Goal: Task Accomplishment & Management: Manage account settings

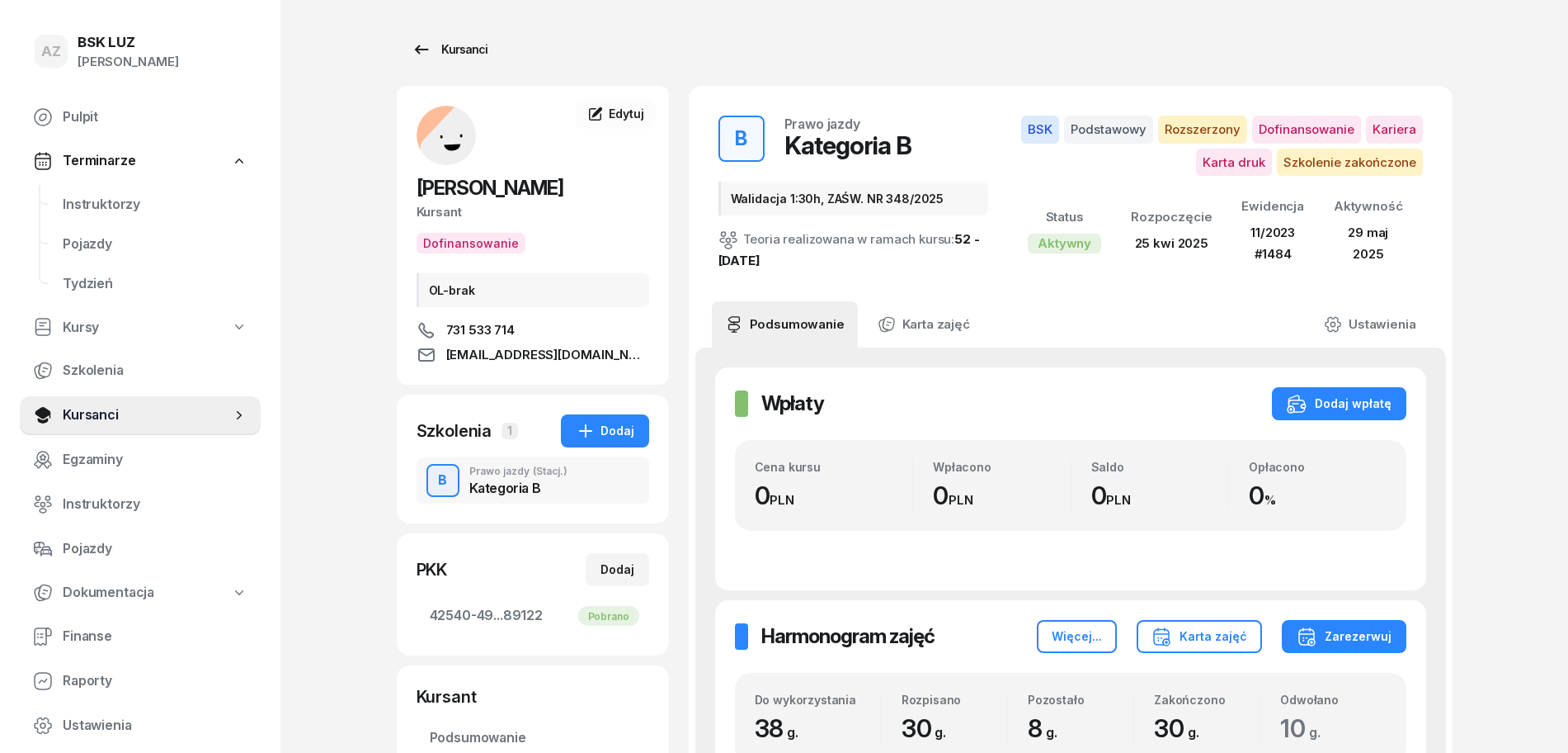
click at [472, 46] on div "Kursanci" at bounding box center [450, 50] width 75 height 20
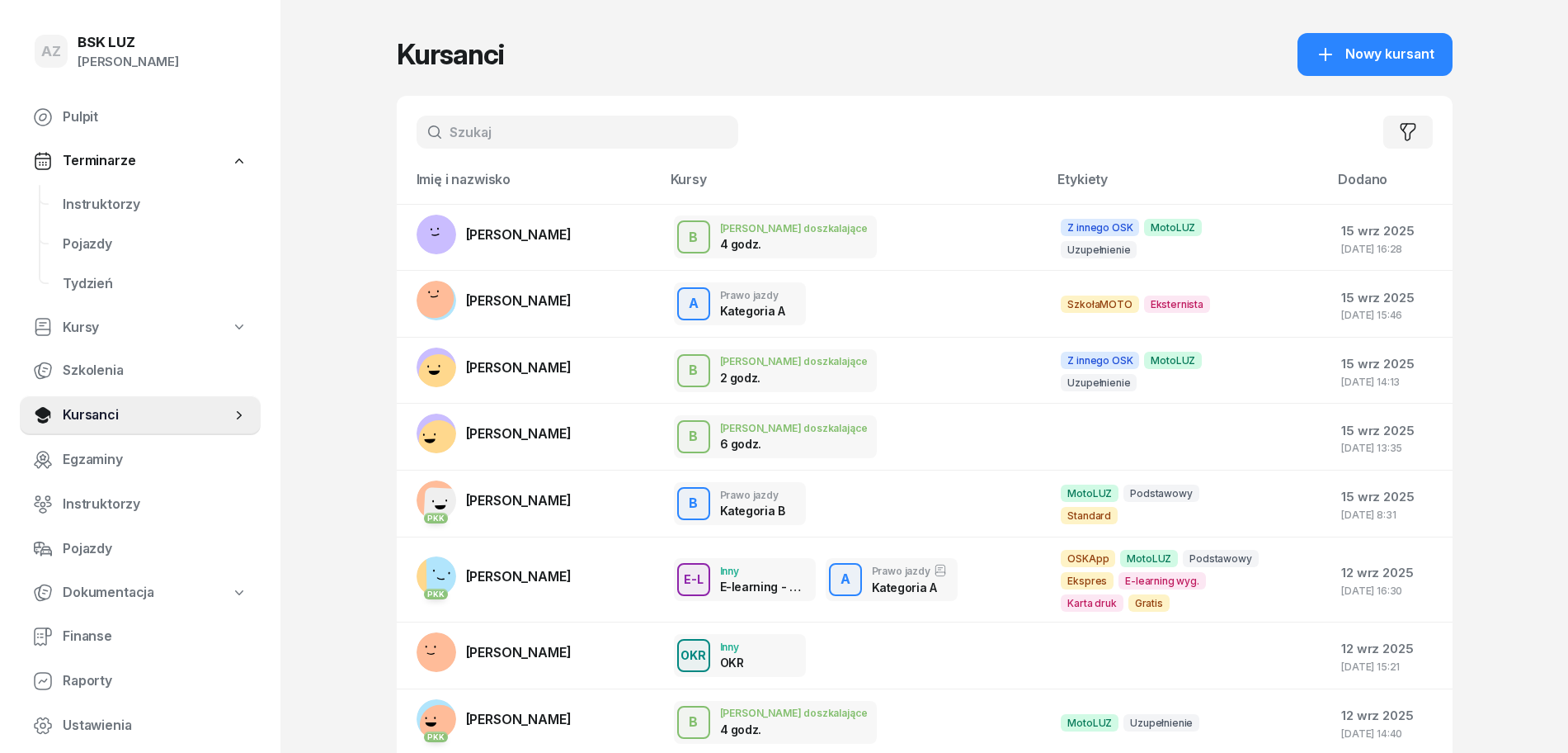
click at [563, 139] on input "text" at bounding box center [578, 131] width 322 height 33
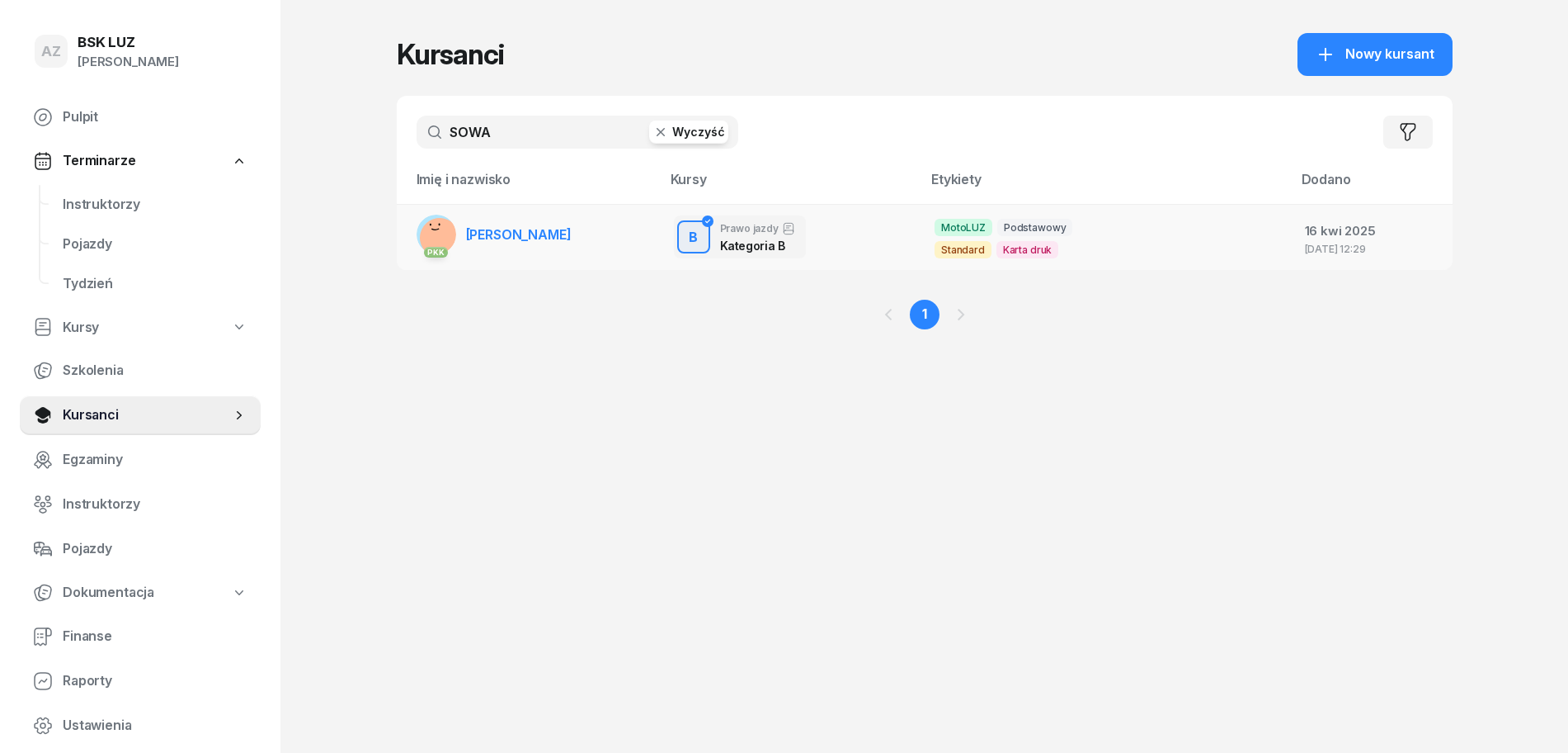
type input "SOWA"
click at [572, 224] on link "PKK [PERSON_NAME]" at bounding box center [495, 234] width 155 height 40
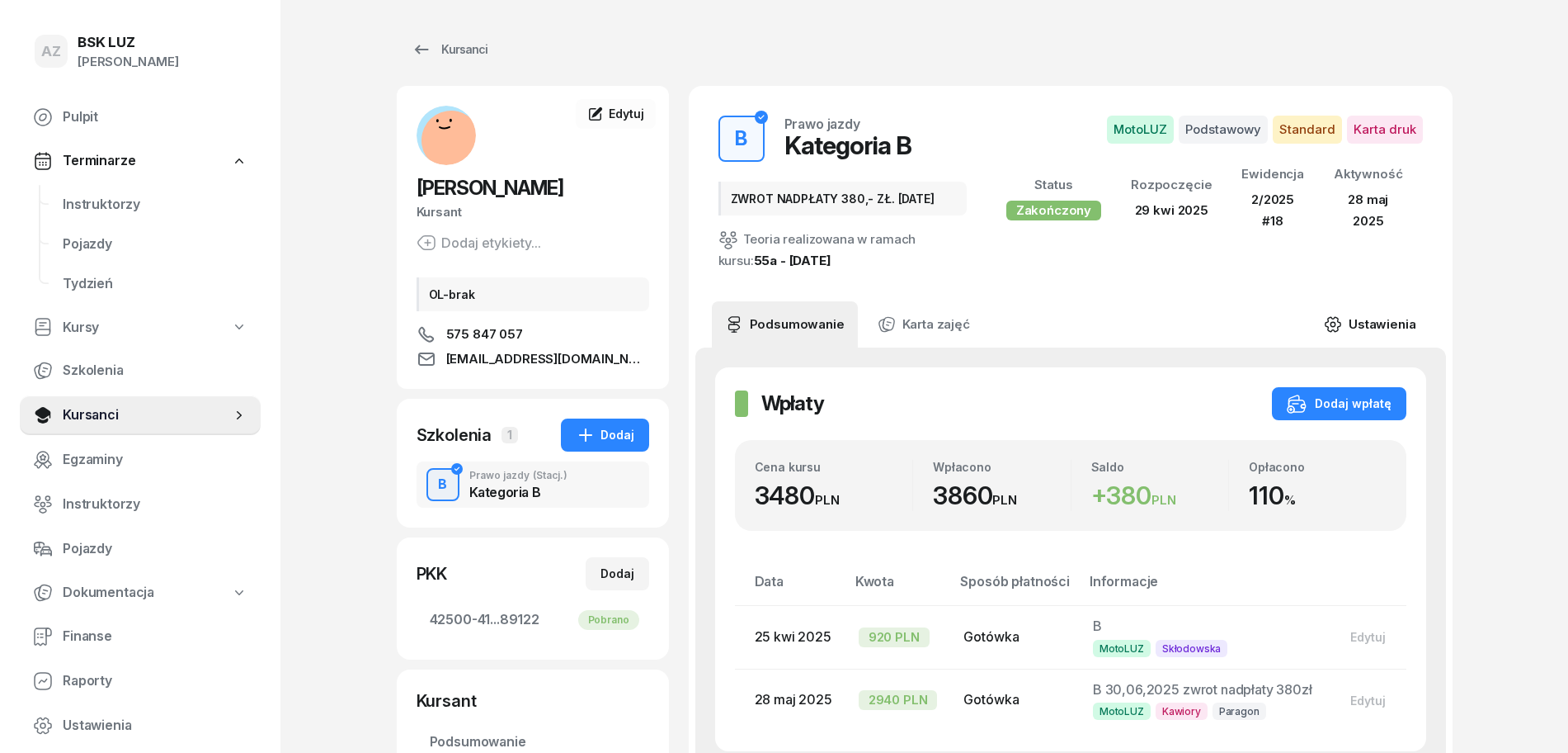
click at [1377, 325] on link "Ustawienia" at bounding box center [1369, 324] width 118 height 47
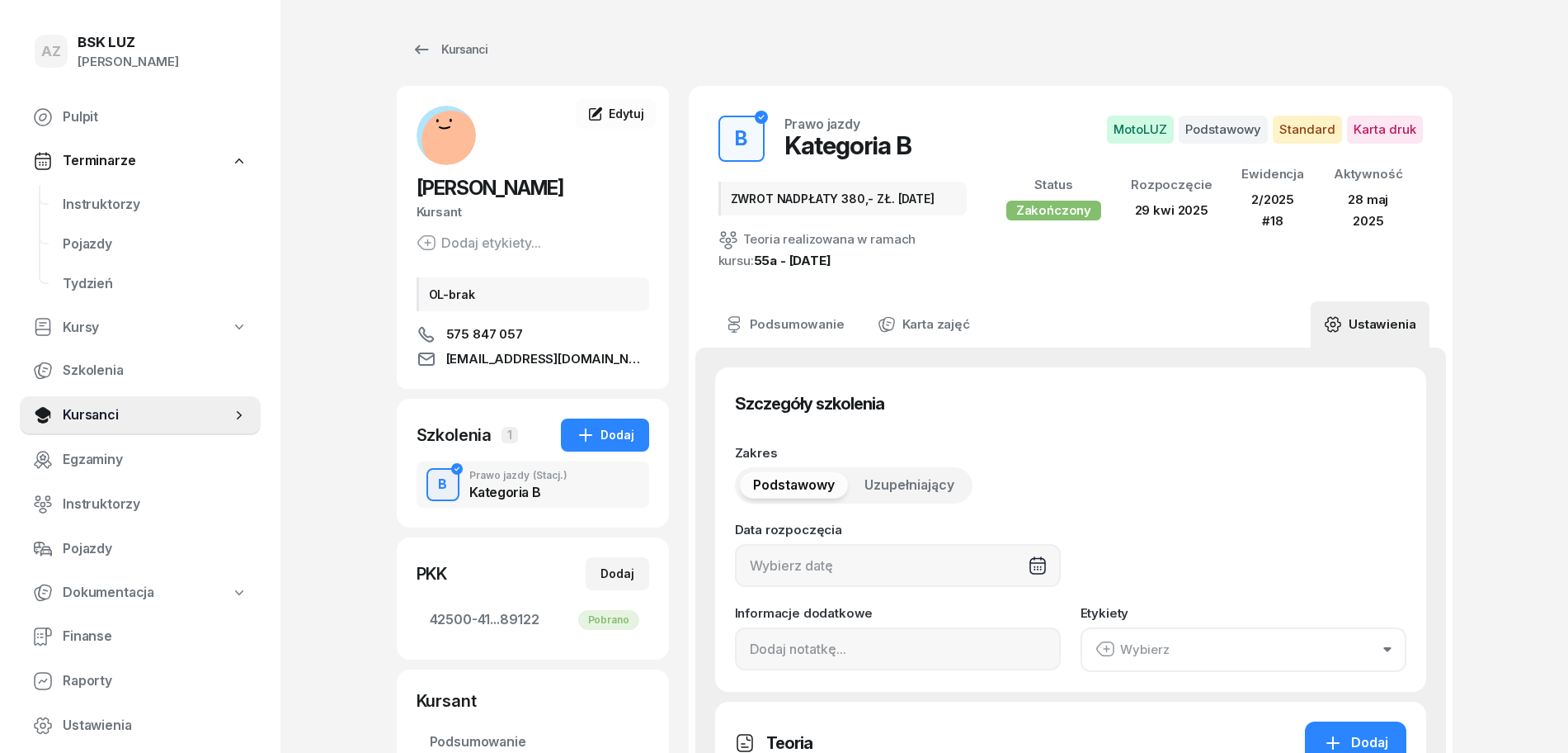
type input "[DATE]"
type input "ZWROT NADPŁATY 380,- ZŁ. [DATE]"
type input "2/2025"
type input "18"
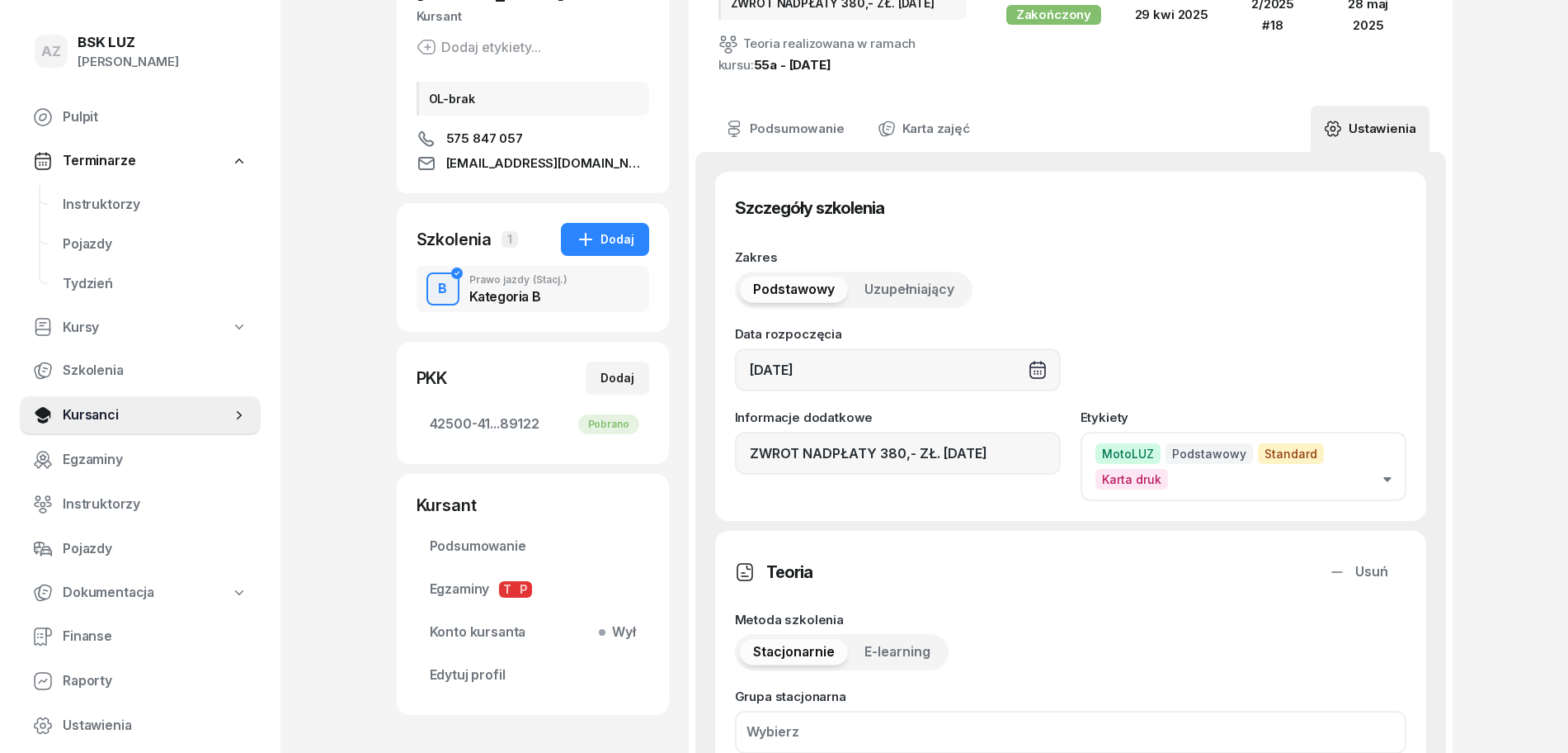
scroll to position [207, 0]
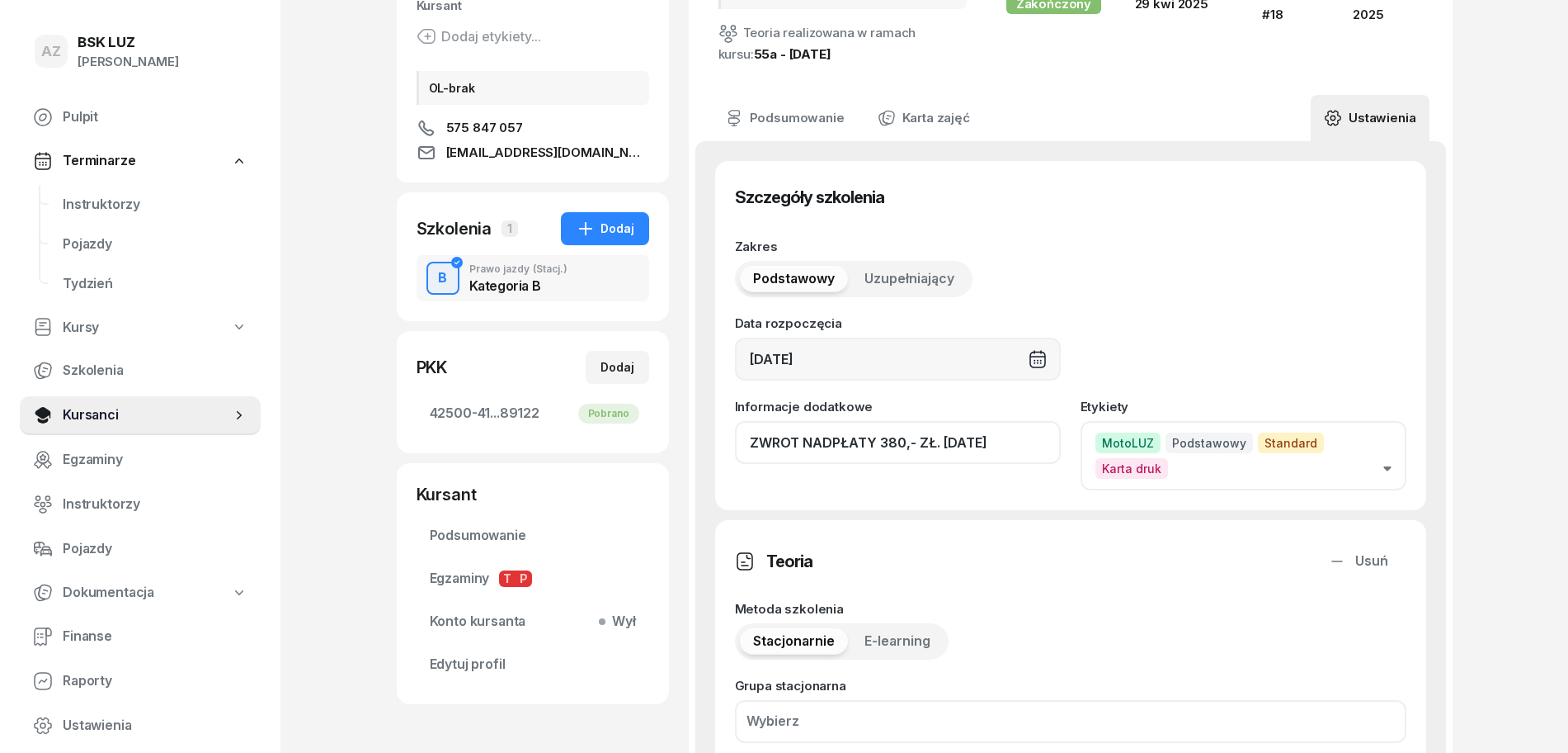
click at [996, 443] on input "ZWROT NADPŁATY 380,- ZŁ. [DATE]" at bounding box center [898, 442] width 326 height 43
click at [1006, 427] on input "ZWROT NADPŁATY 380,- ZŁ. [DATE]" at bounding box center [898, 442] width 326 height 43
drag, startPoint x: 1048, startPoint y: 443, endPoint x: 980, endPoint y: 464, distance: 71.2
click at [980, 464] on div "Informacje dodatkowe ZWROT NADPŁATY 380,- ZŁ. [DATE], ZAŚW. NR" at bounding box center [898, 445] width 326 height 90
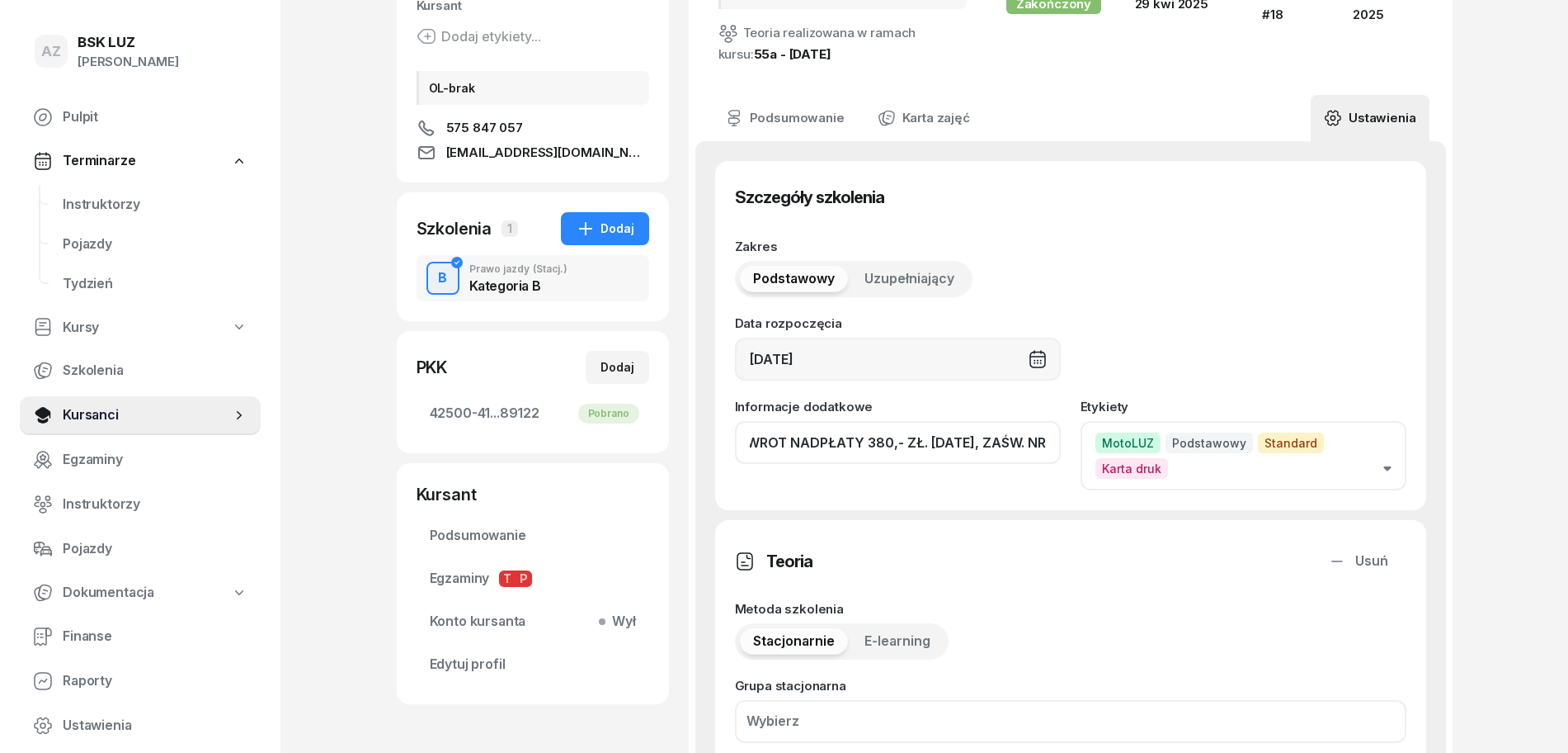
click at [1048, 457] on input "ZWROT NADPŁATY 380,- ZŁ. [DATE], ZAŚW. NR" at bounding box center [898, 442] width 326 height 43
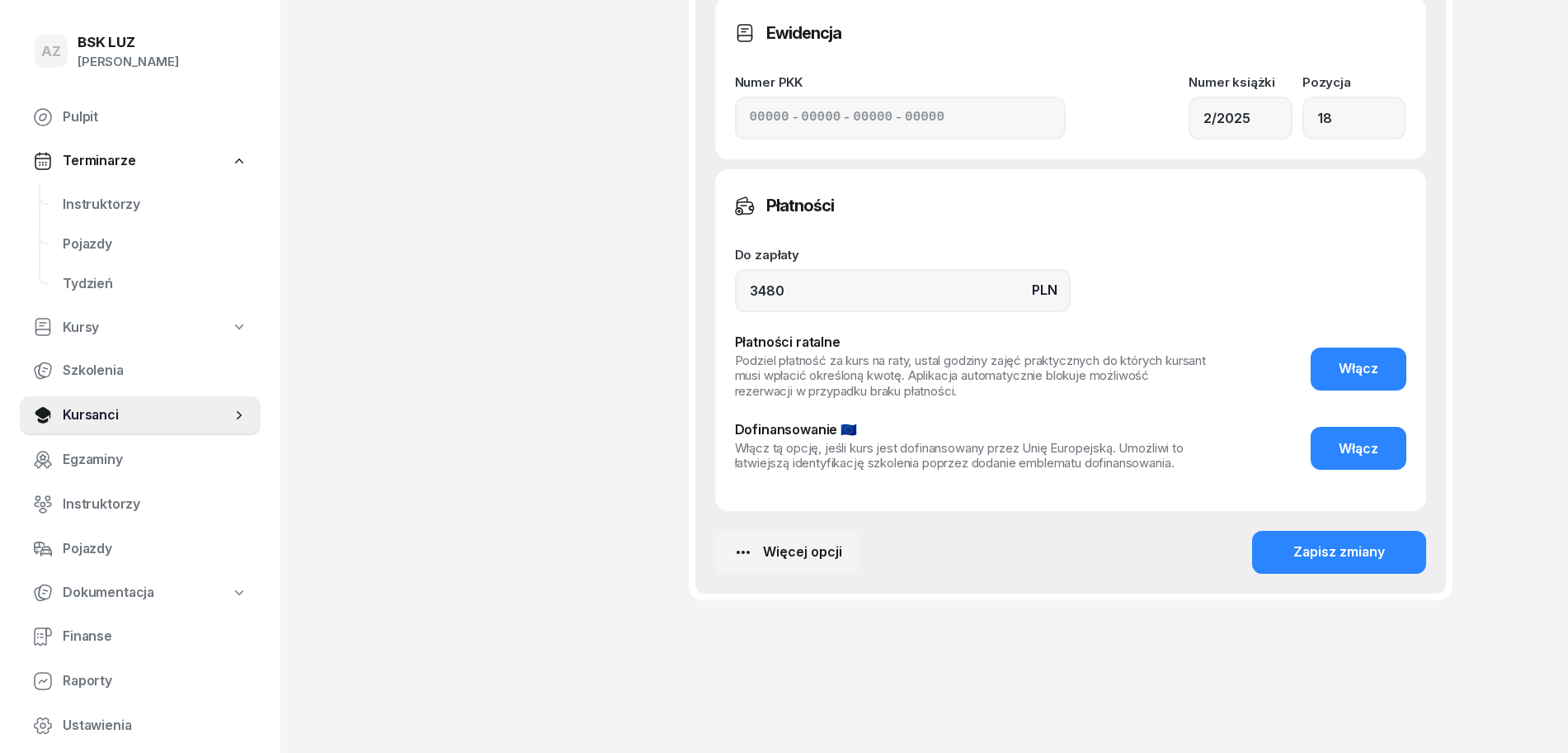
scroll to position [1329, 0]
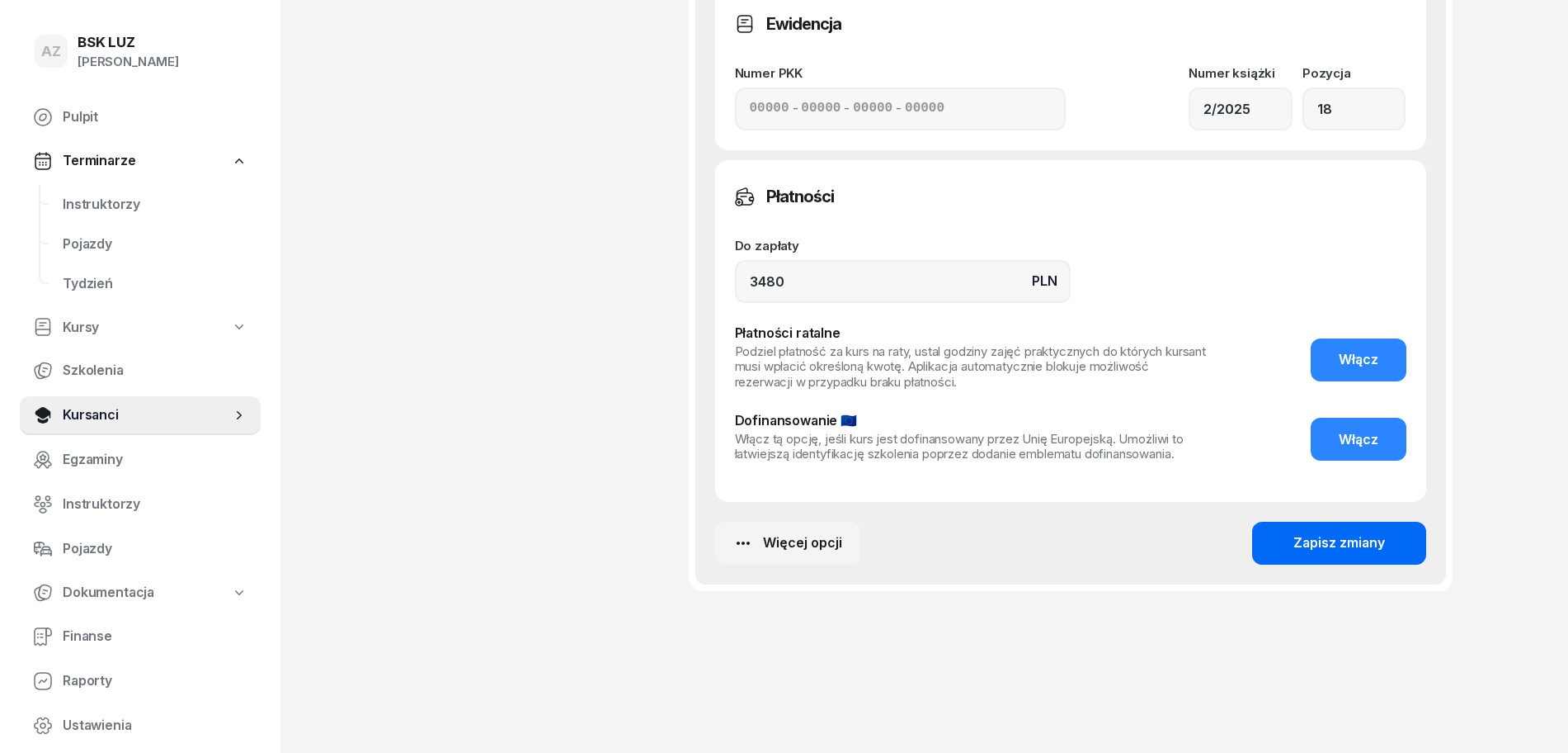
type input "ZWROT NADPŁATY 380,- ZŁ. [DATE], ZAŚW. NR 188/2025"
click at [1351, 540] on div "Zapisz zmiany" at bounding box center [1340, 543] width 91 height 22
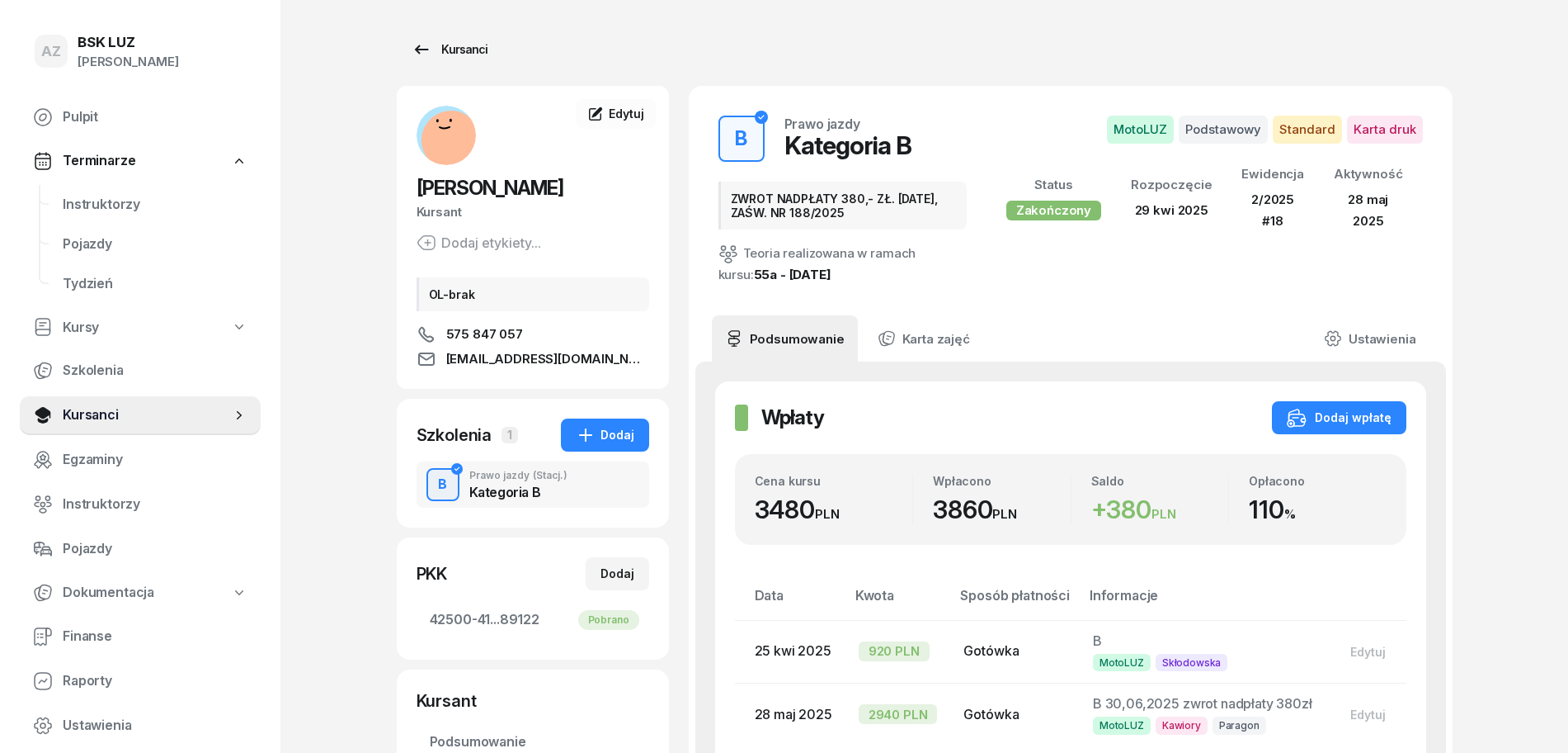
click at [458, 50] on div "Kursanci" at bounding box center [450, 50] width 75 height 20
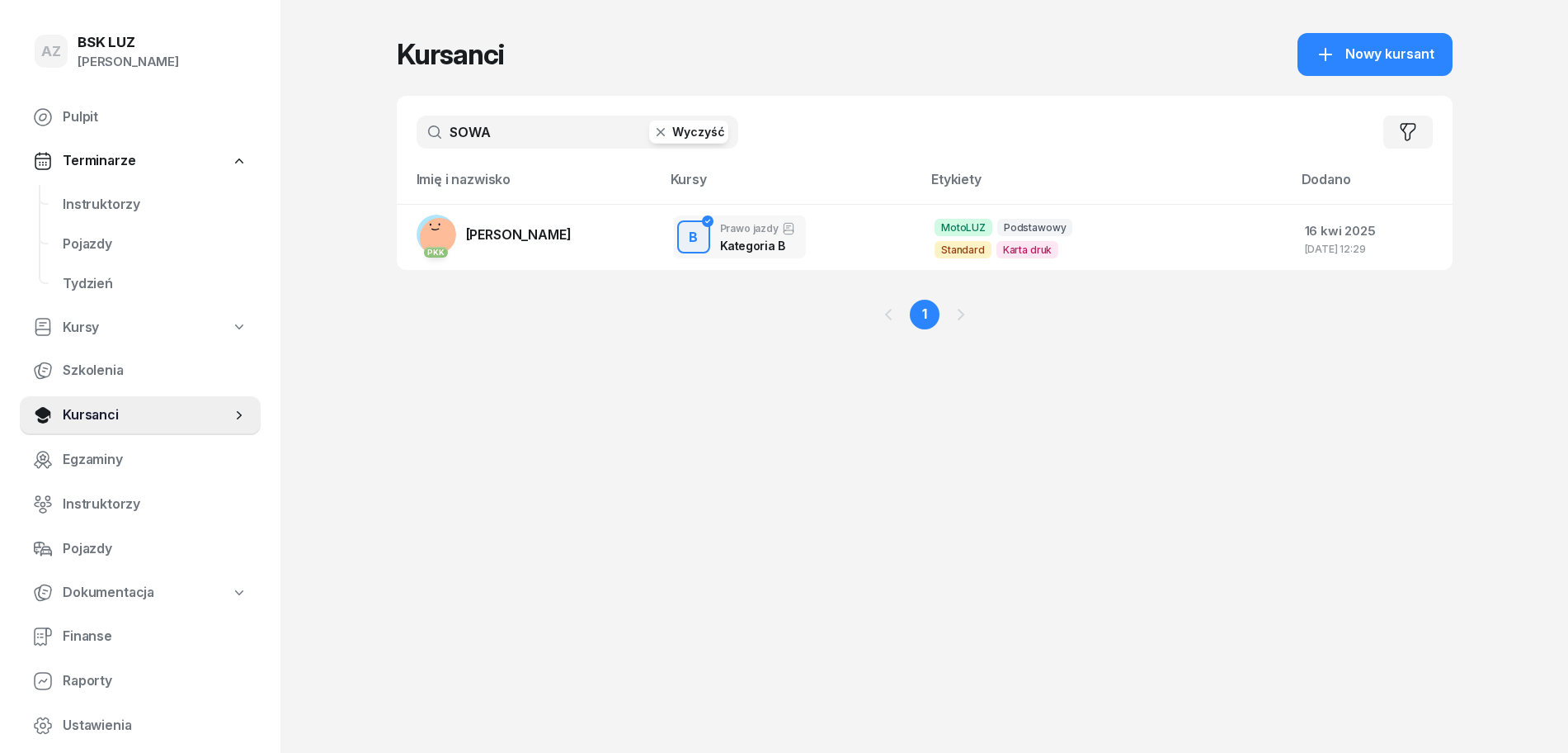
click at [688, 136] on button "Wyczyść" at bounding box center [689, 131] width 79 height 23
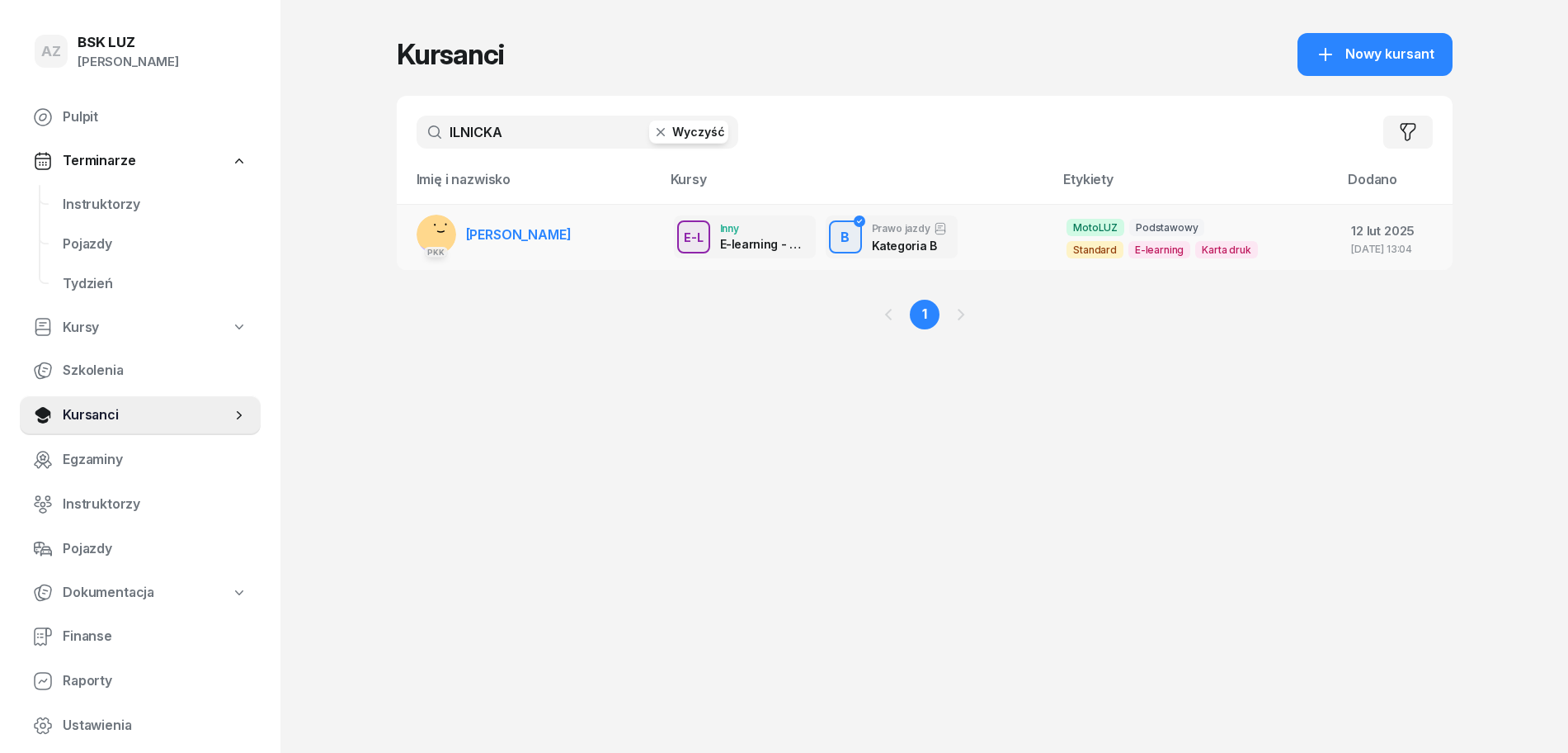
type input "ILNICKA"
click at [629, 229] on td "PKK [PERSON_NAME]" at bounding box center [529, 236] width 264 height 66
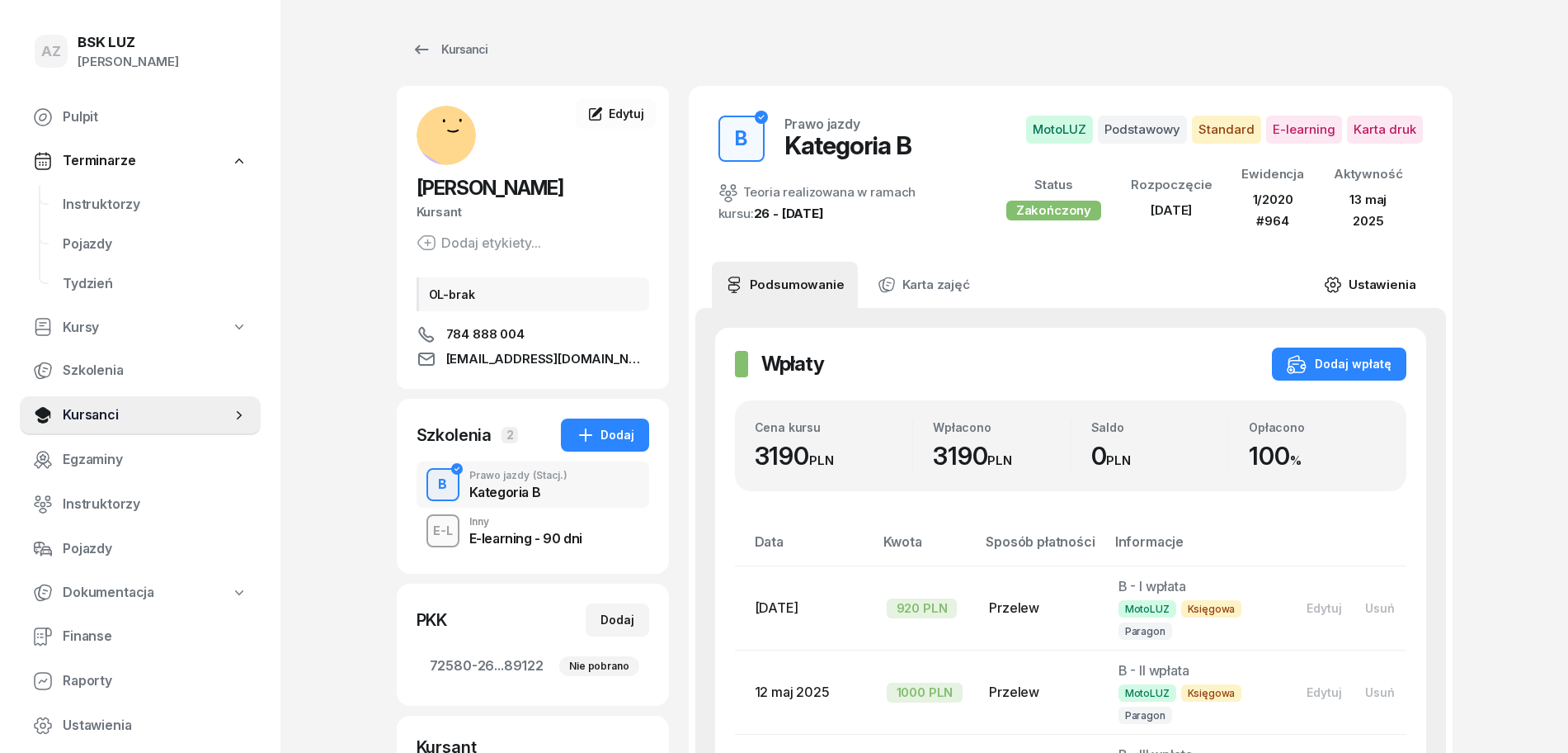
click at [1392, 286] on link "Ustawienia" at bounding box center [1369, 284] width 118 height 47
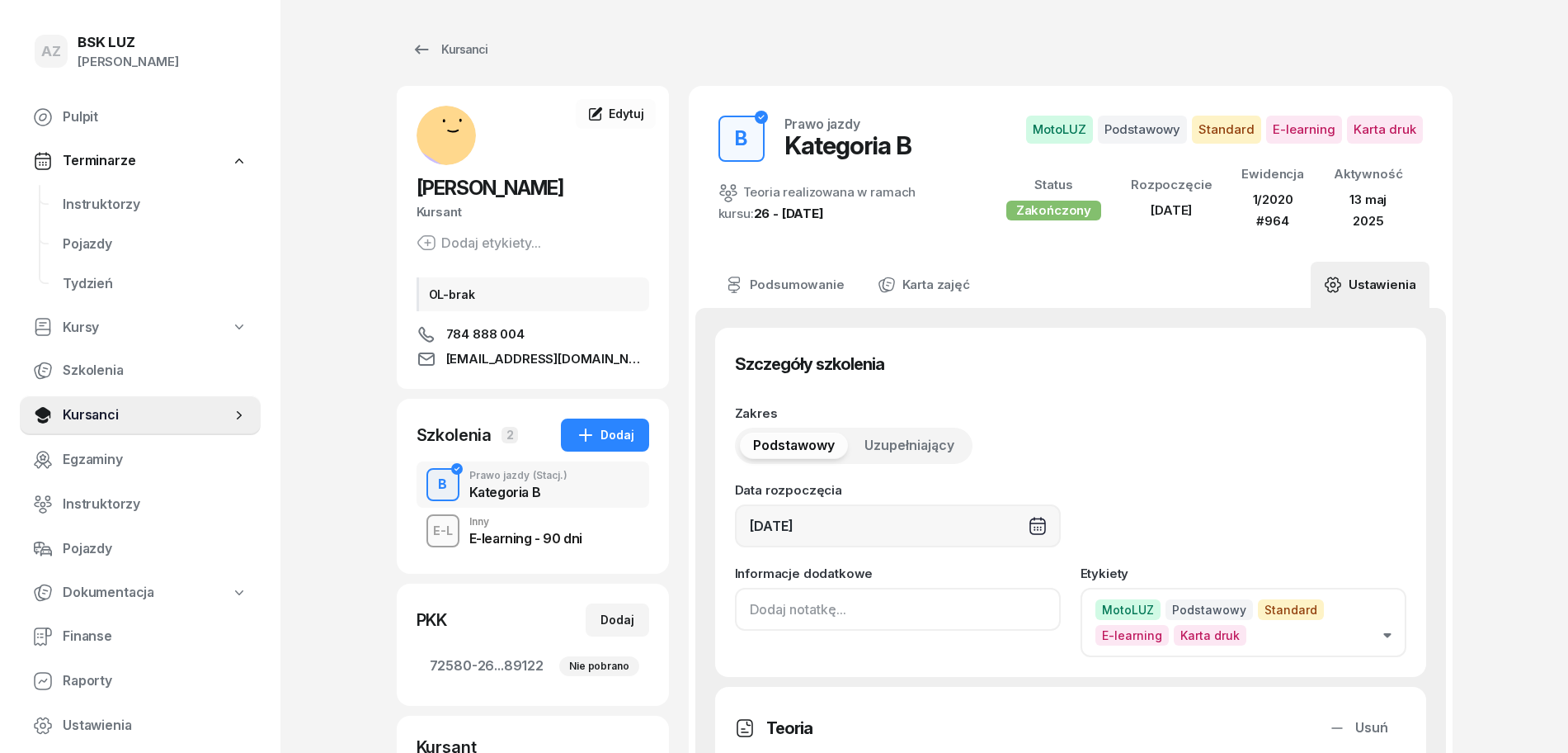
click at [748, 612] on input at bounding box center [898, 609] width 326 height 43
paste input "ZAŚW. NR"
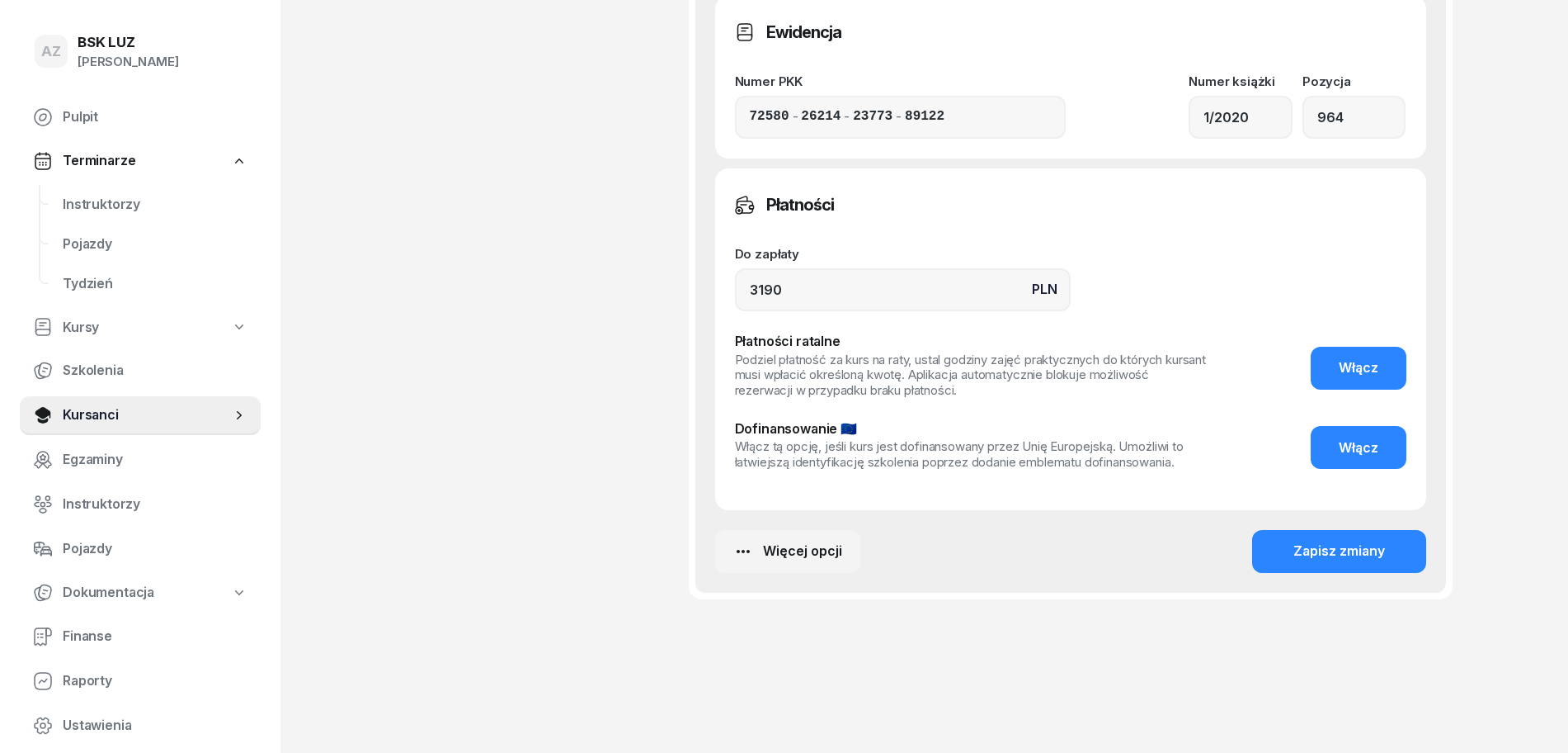
scroll to position [1290, 0]
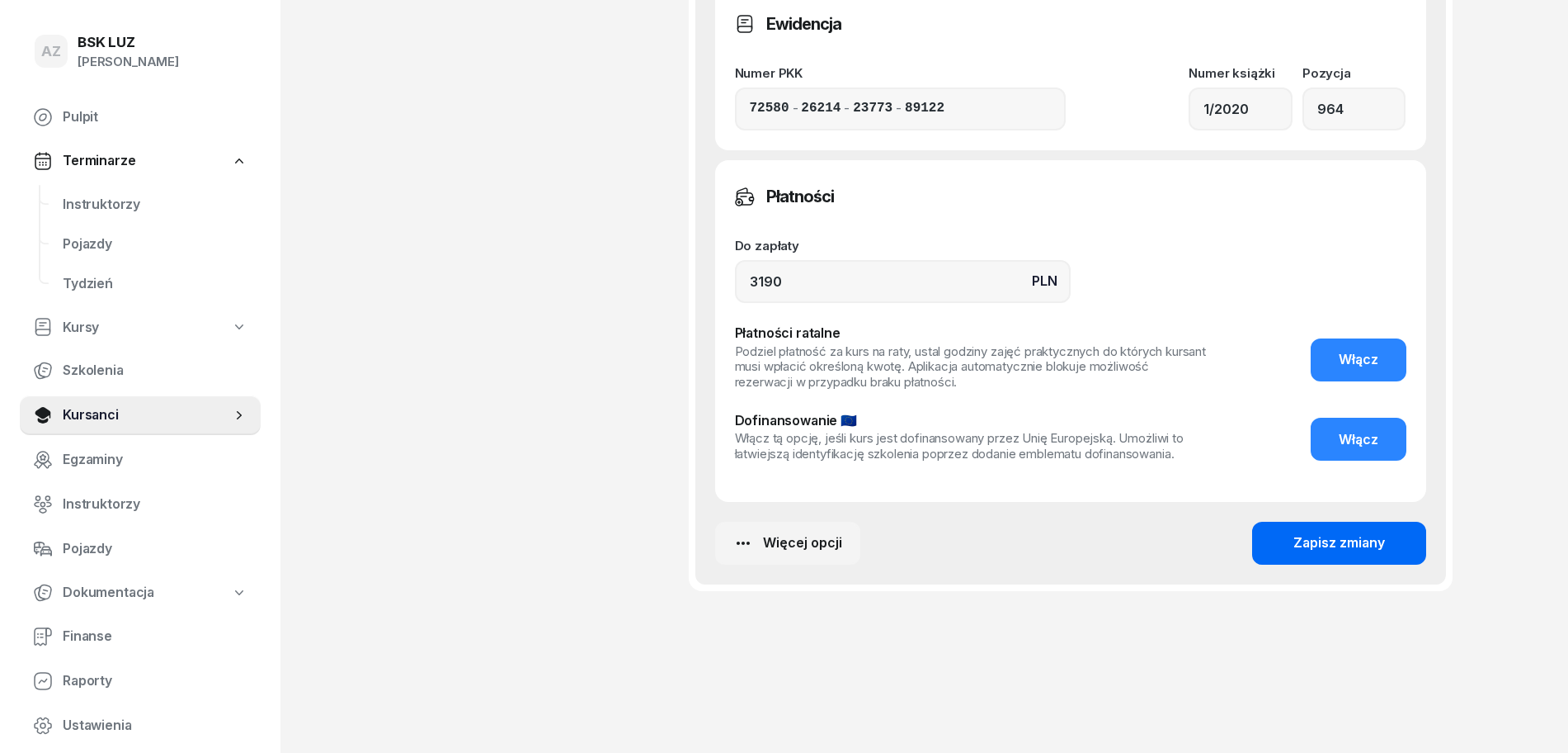
type input "ZAŚW. NR 178/2025"
click at [1353, 544] on div "Zapisz zmiany" at bounding box center [1340, 543] width 91 height 22
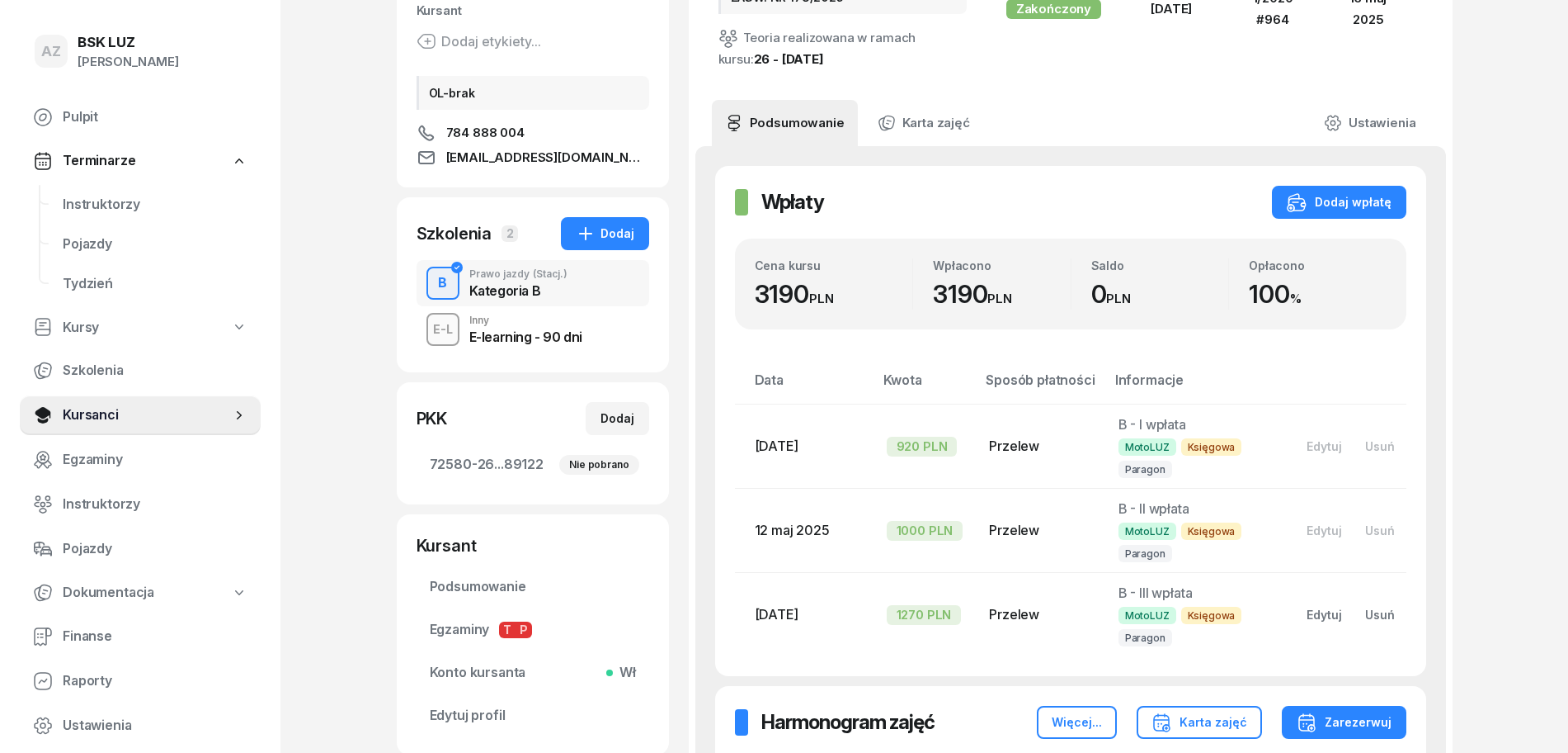
scroll to position [0, 0]
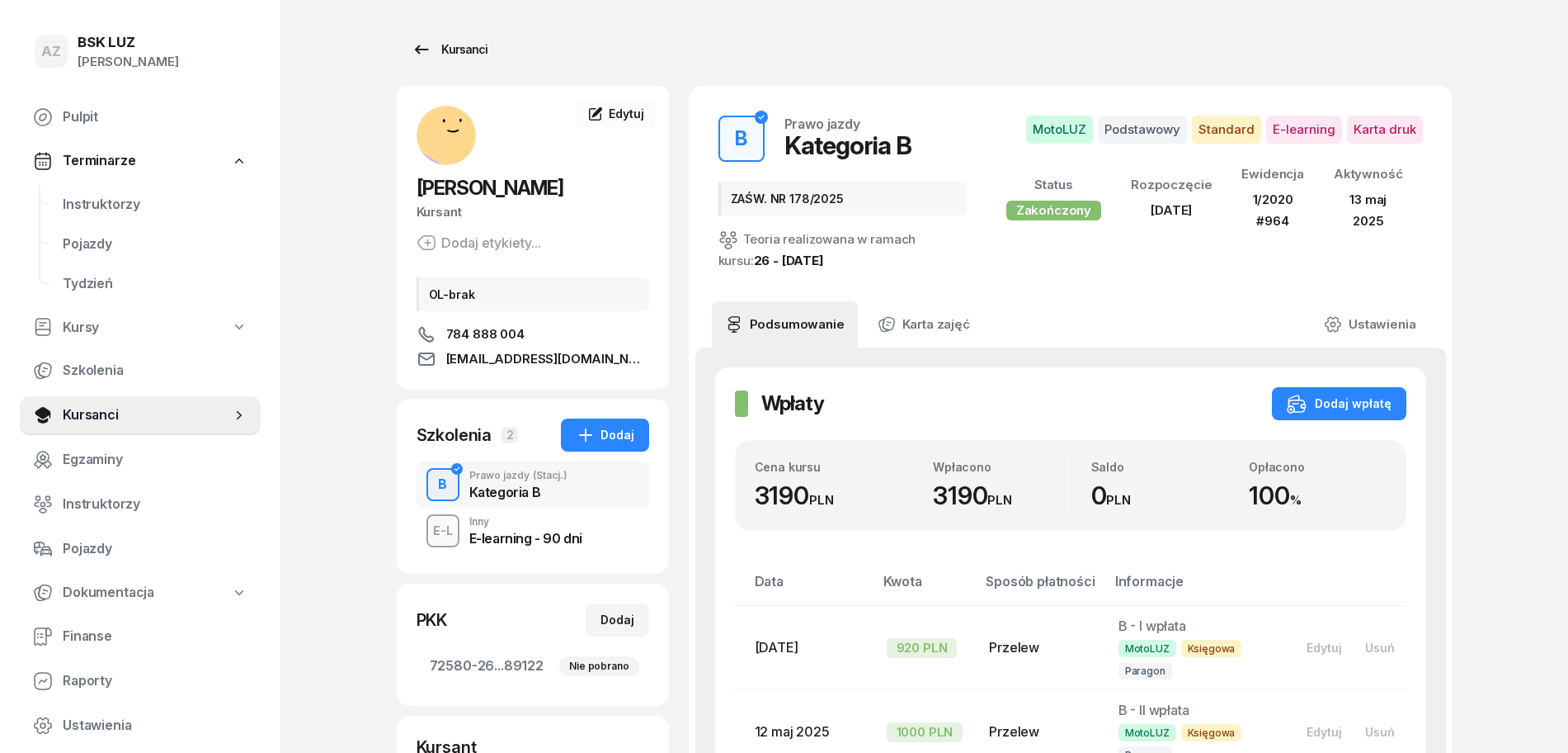
click at [466, 47] on div "Kursanci" at bounding box center [450, 50] width 75 height 20
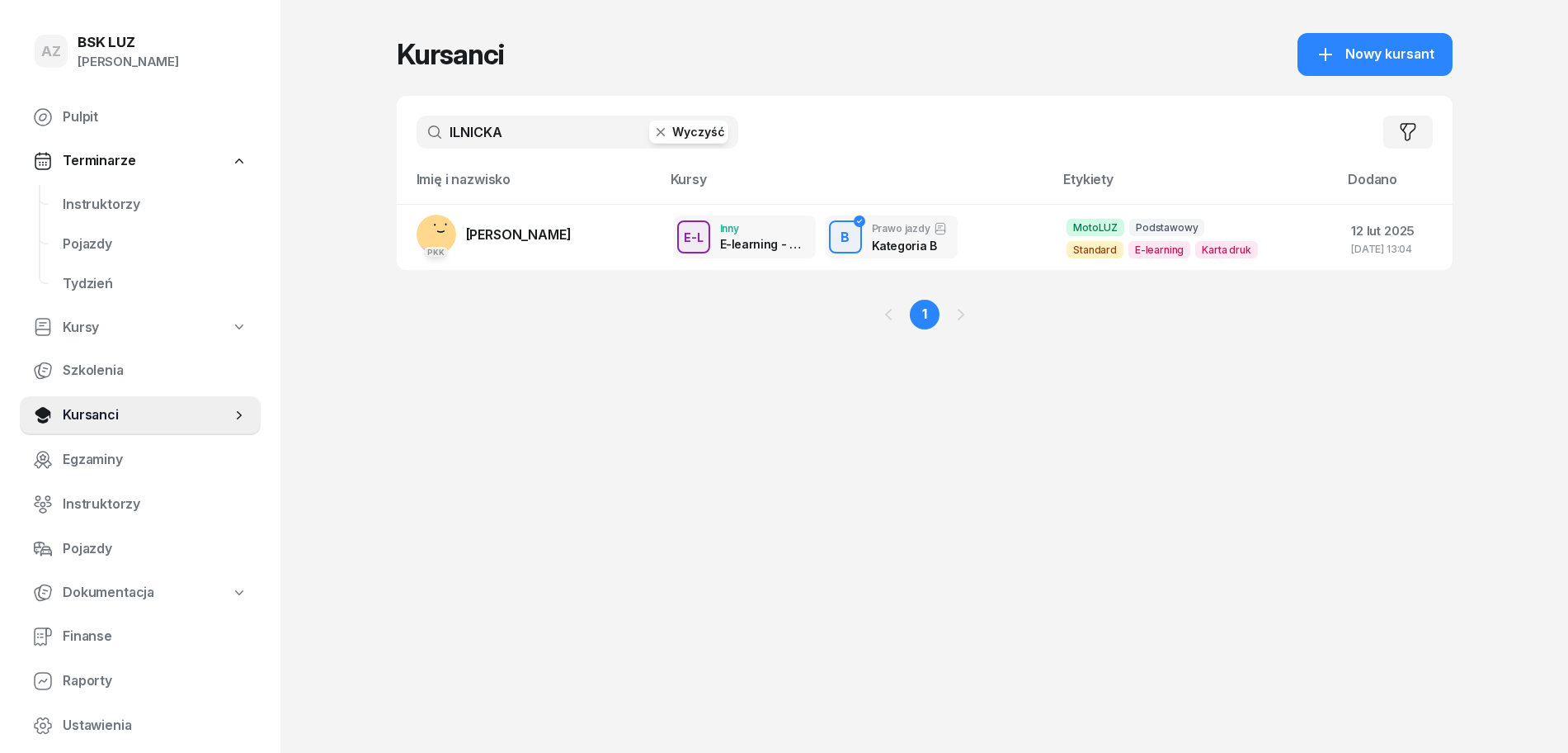
click at [697, 129] on button "Wyczyść" at bounding box center [689, 131] width 79 height 23
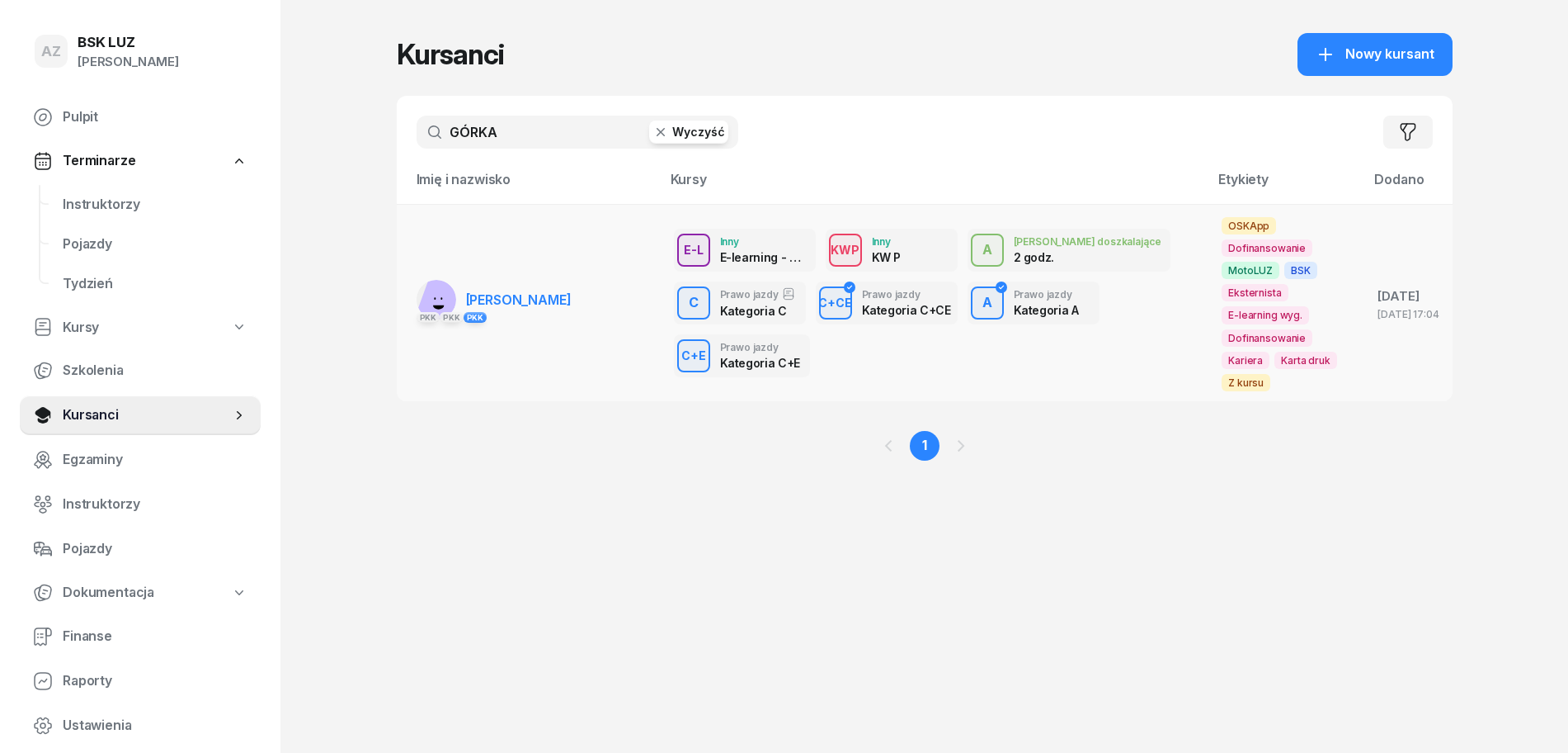
type input "GÓRKA"
click at [552, 300] on span "[PERSON_NAME]" at bounding box center [518, 299] width 105 height 17
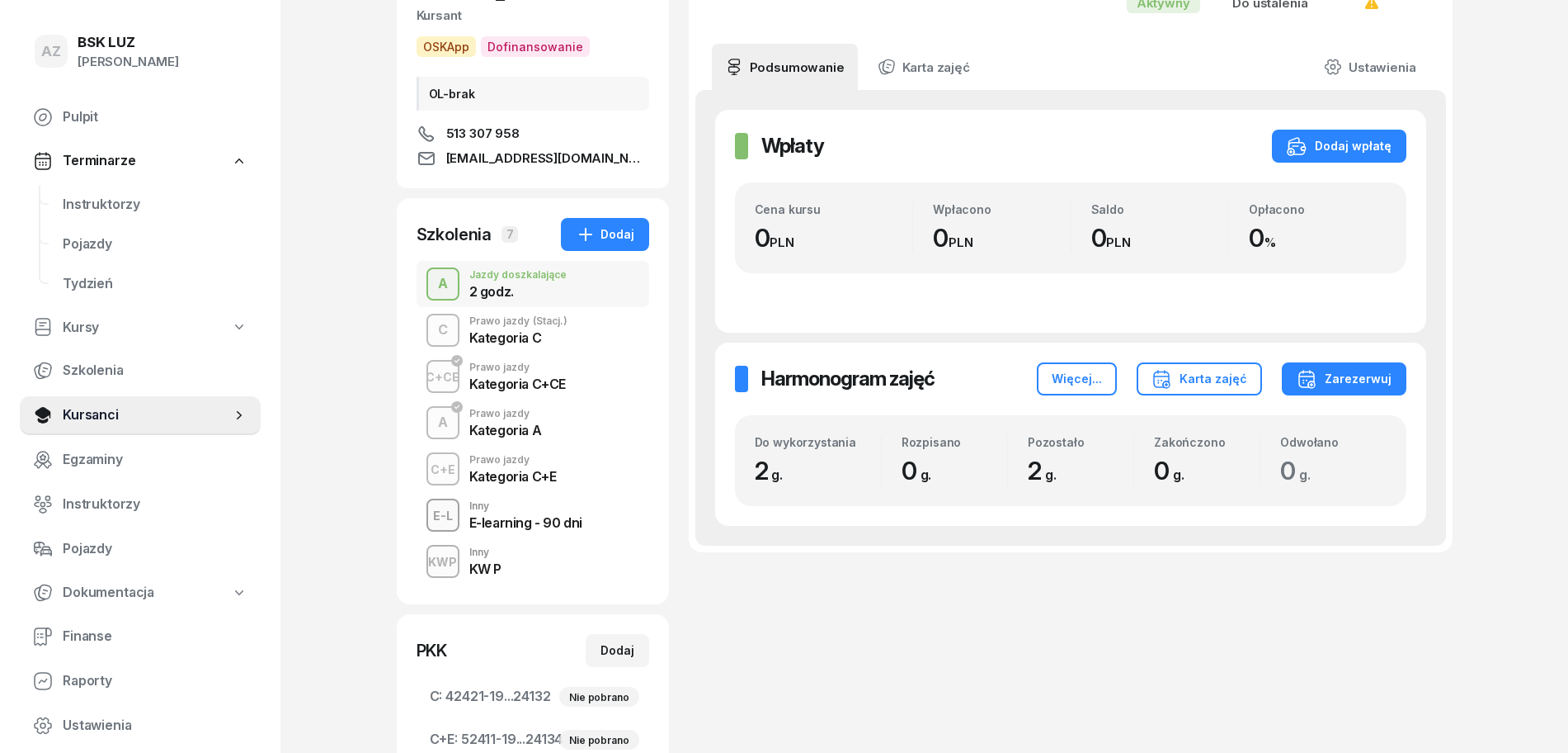
scroll to position [207, 0]
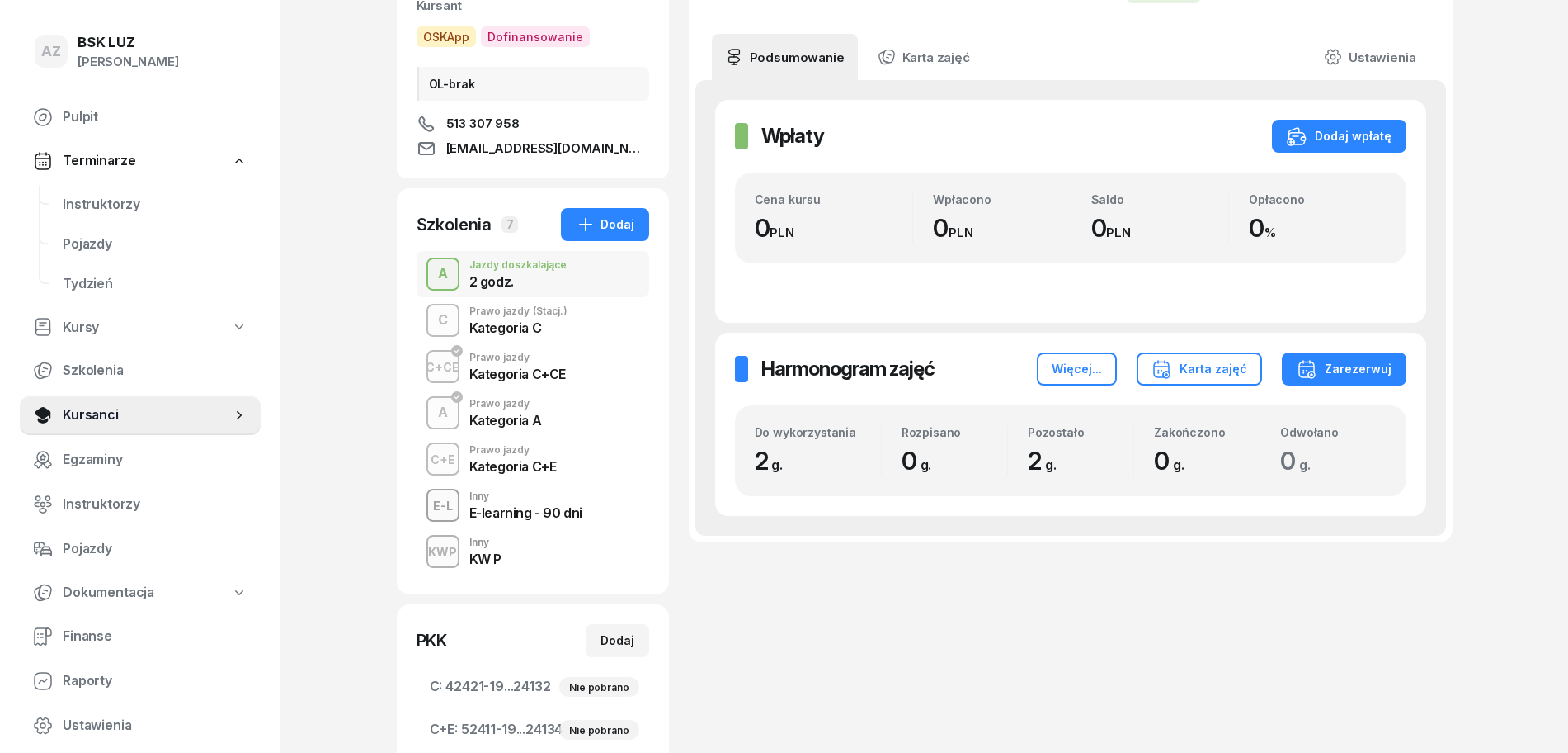
click at [508, 413] on div "Kategoria A" at bounding box center [505, 419] width 72 height 13
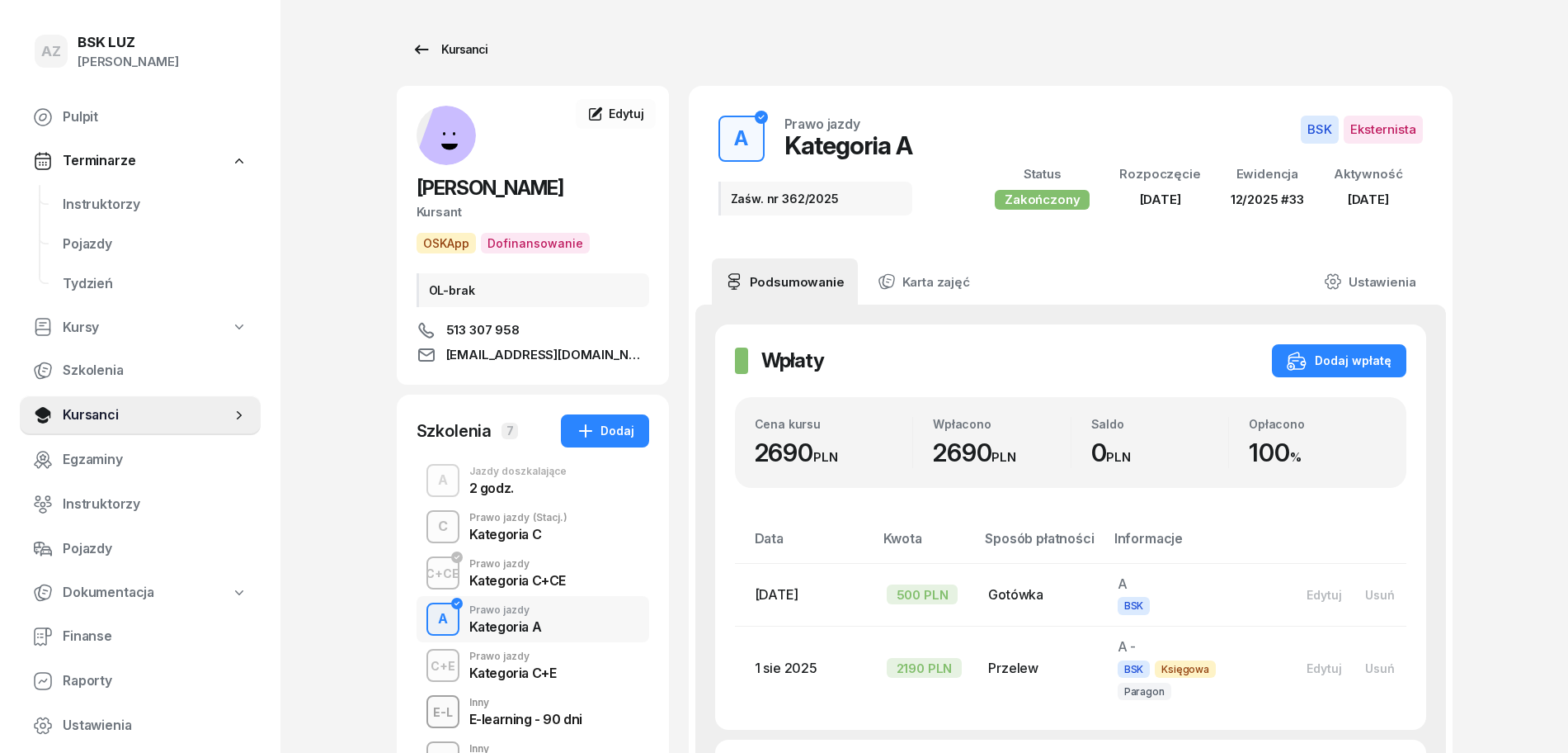
click at [479, 43] on div "Kursanci" at bounding box center [450, 50] width 75 height 20
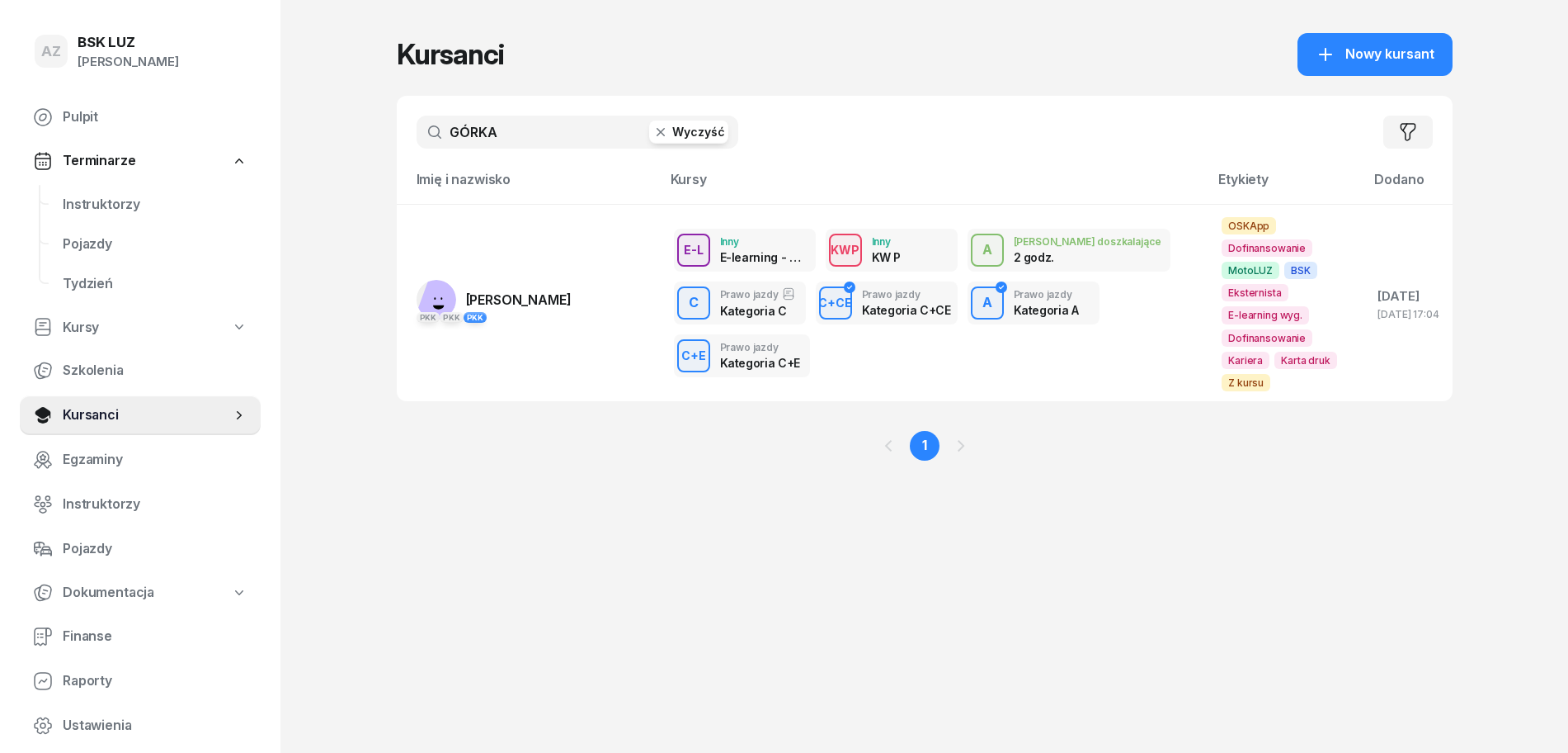
click at [701, 129] on button "Wyczyść" at bounding box center [689, 131] width 79 height 23
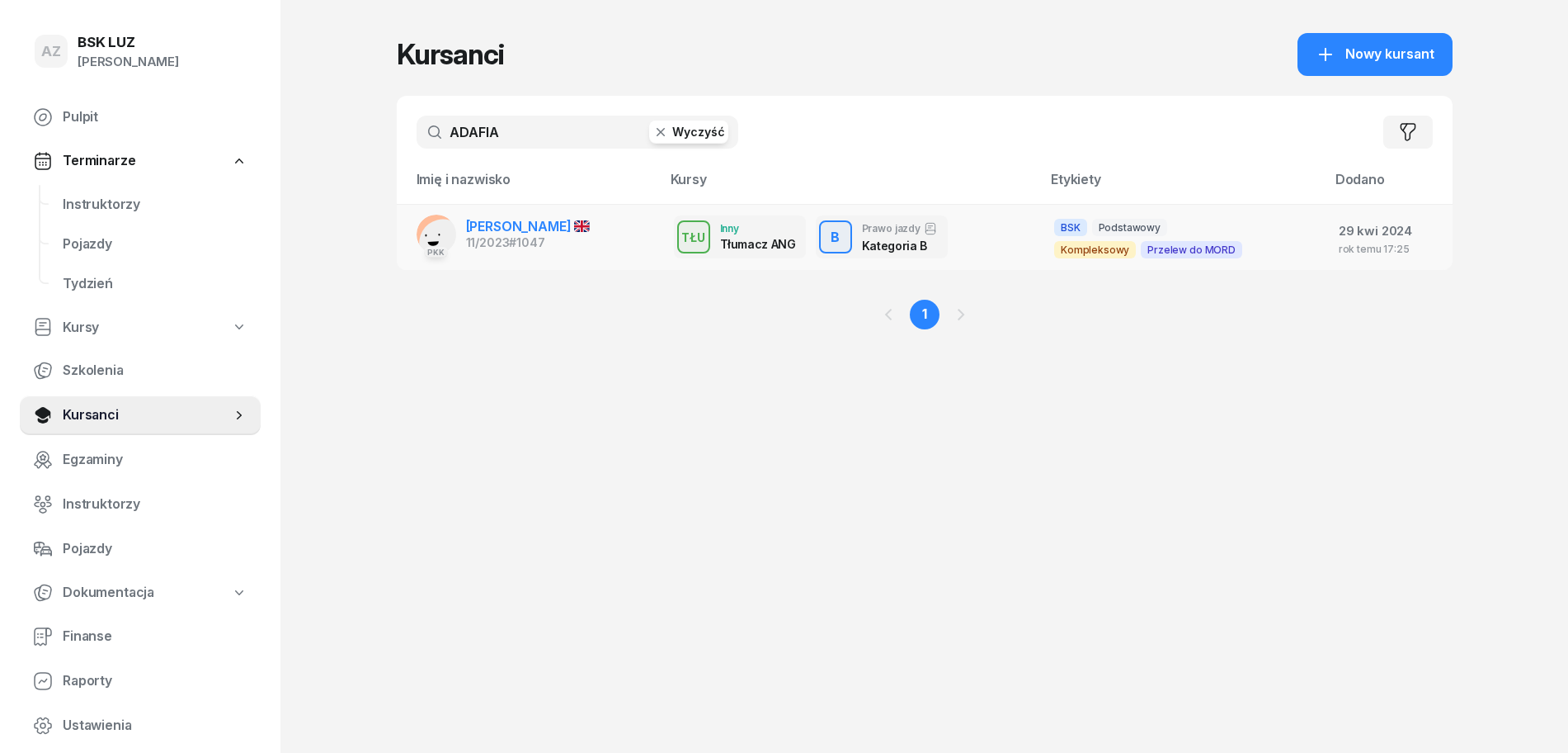
type input "ADAFIA"
click at [614, 218] on td "PKK [PERSON_NAME] 11/2023 #1047" at bounding box center [529, 236] width 264 height 66
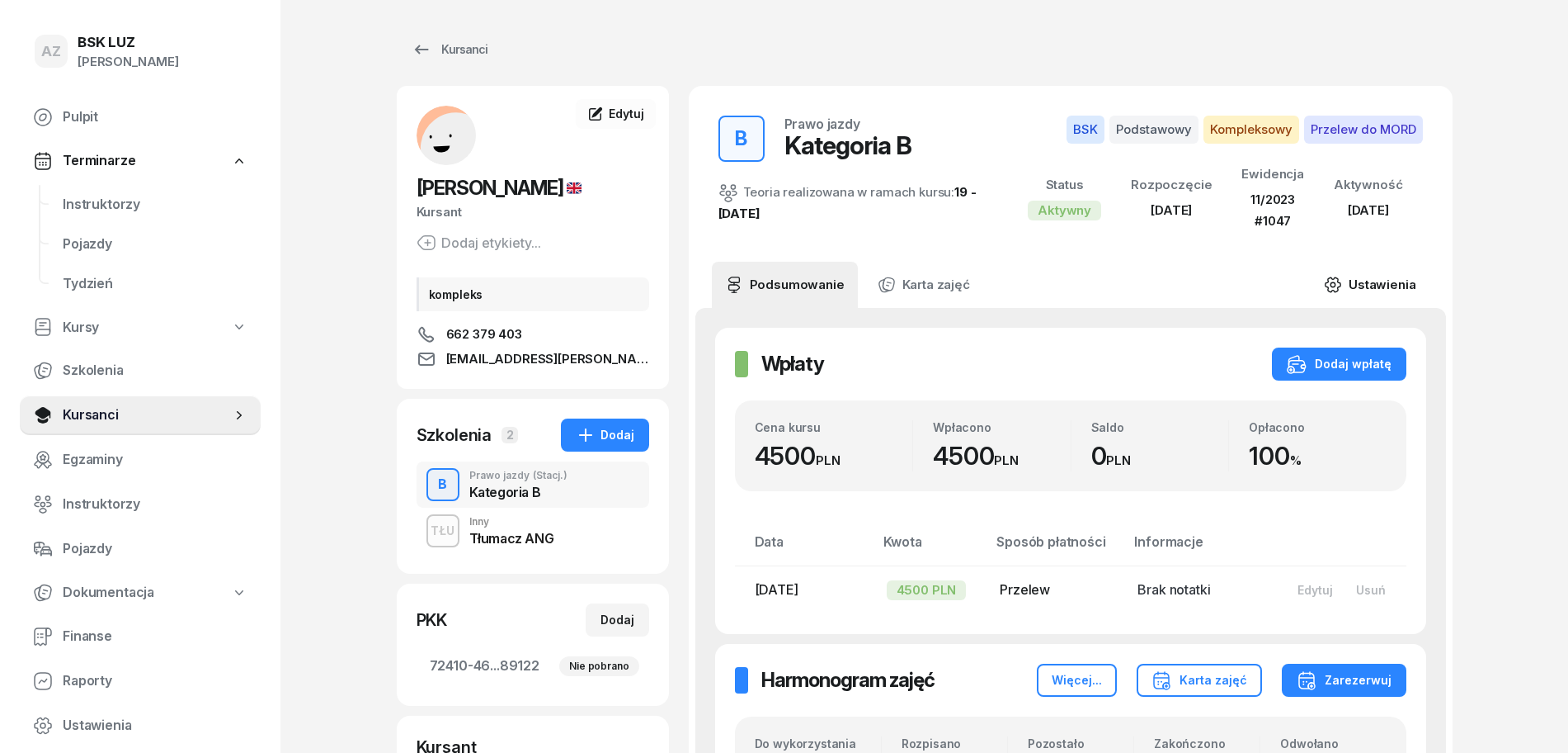
click at [1381, 280] on link "Ustawienia" at bounding box center [1369, 284] width 118 height 47
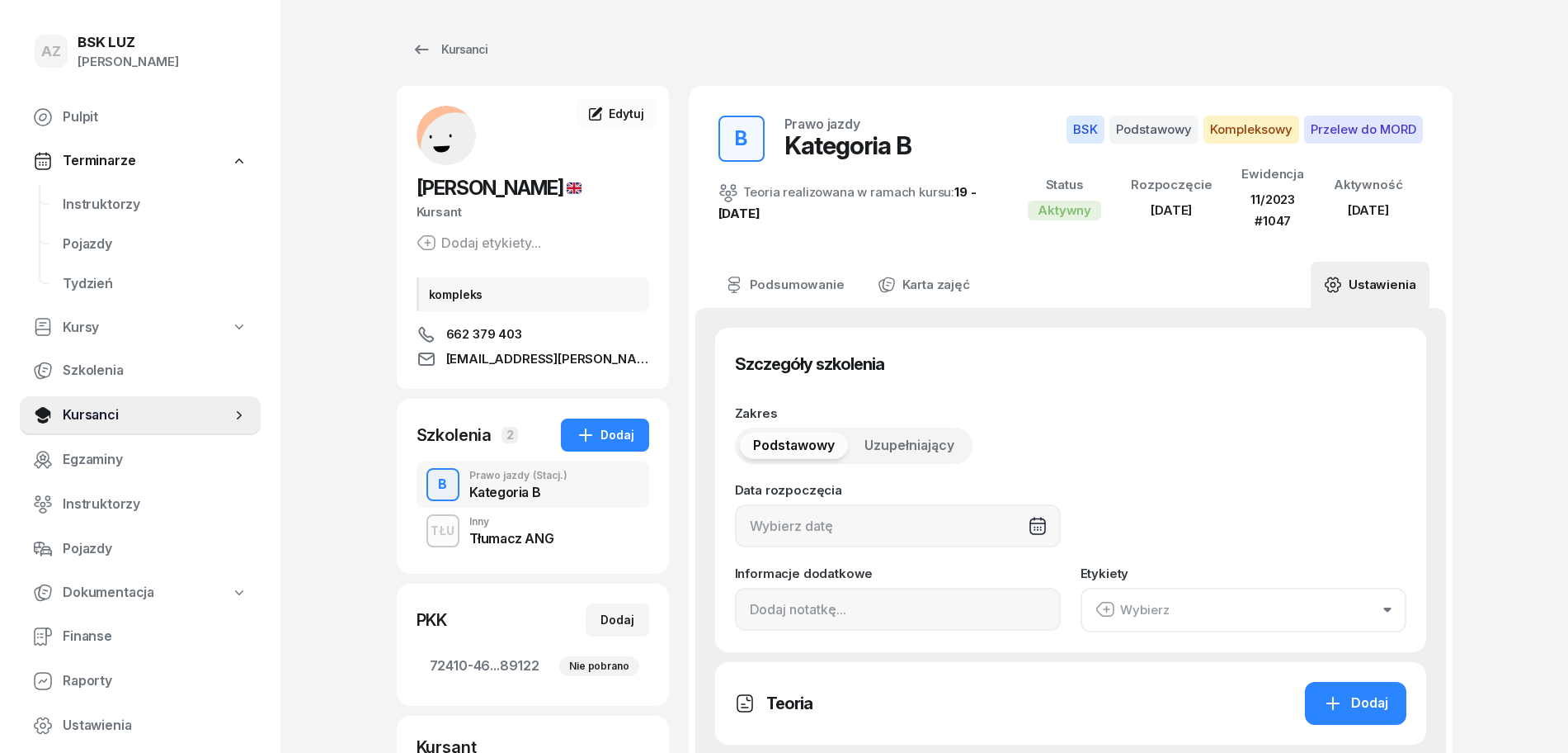
type input "[DATE]"
type input "32"
type input "72410"
type input "46174"
type input "98163"
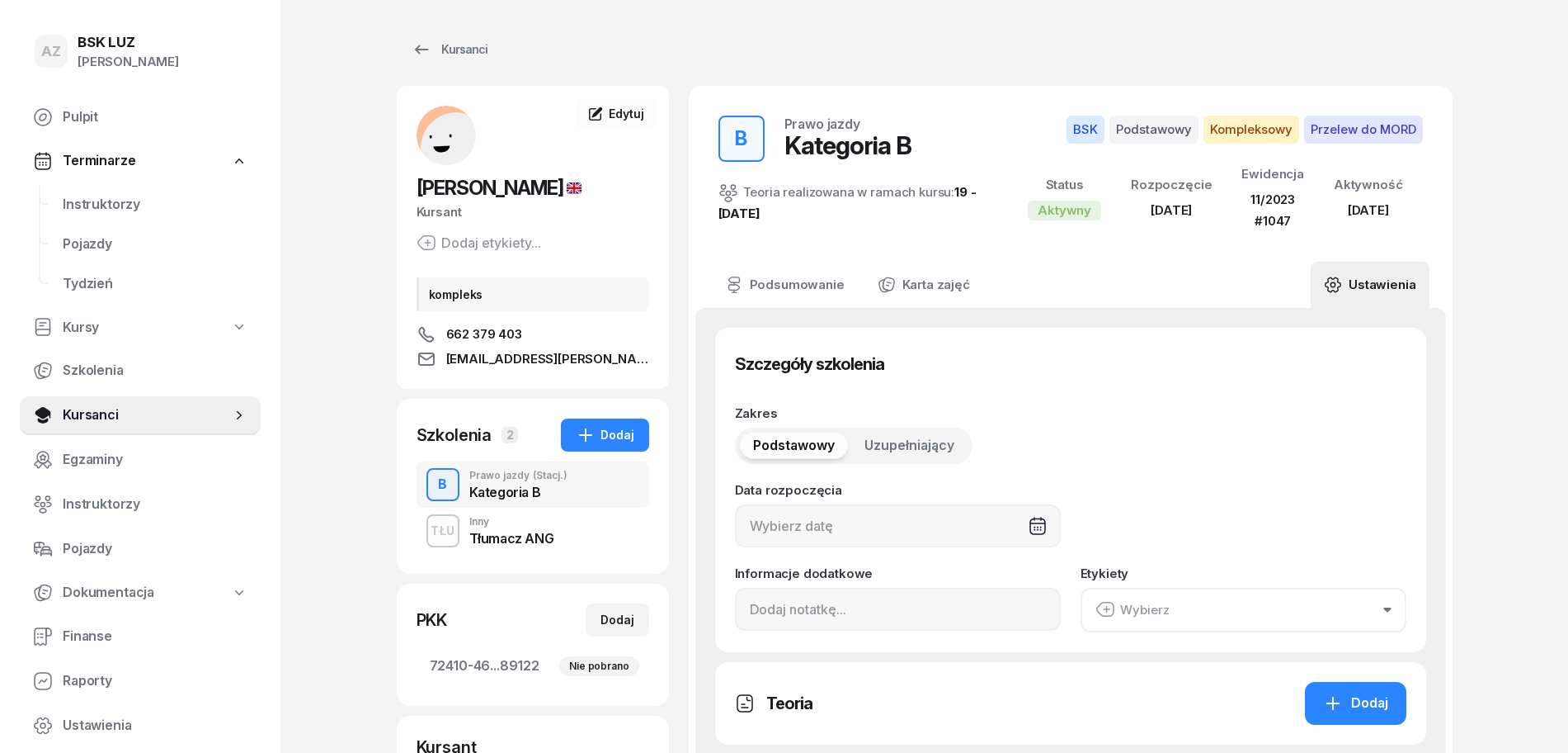
type input "89122"
type input "11/2023"
type input "1047"
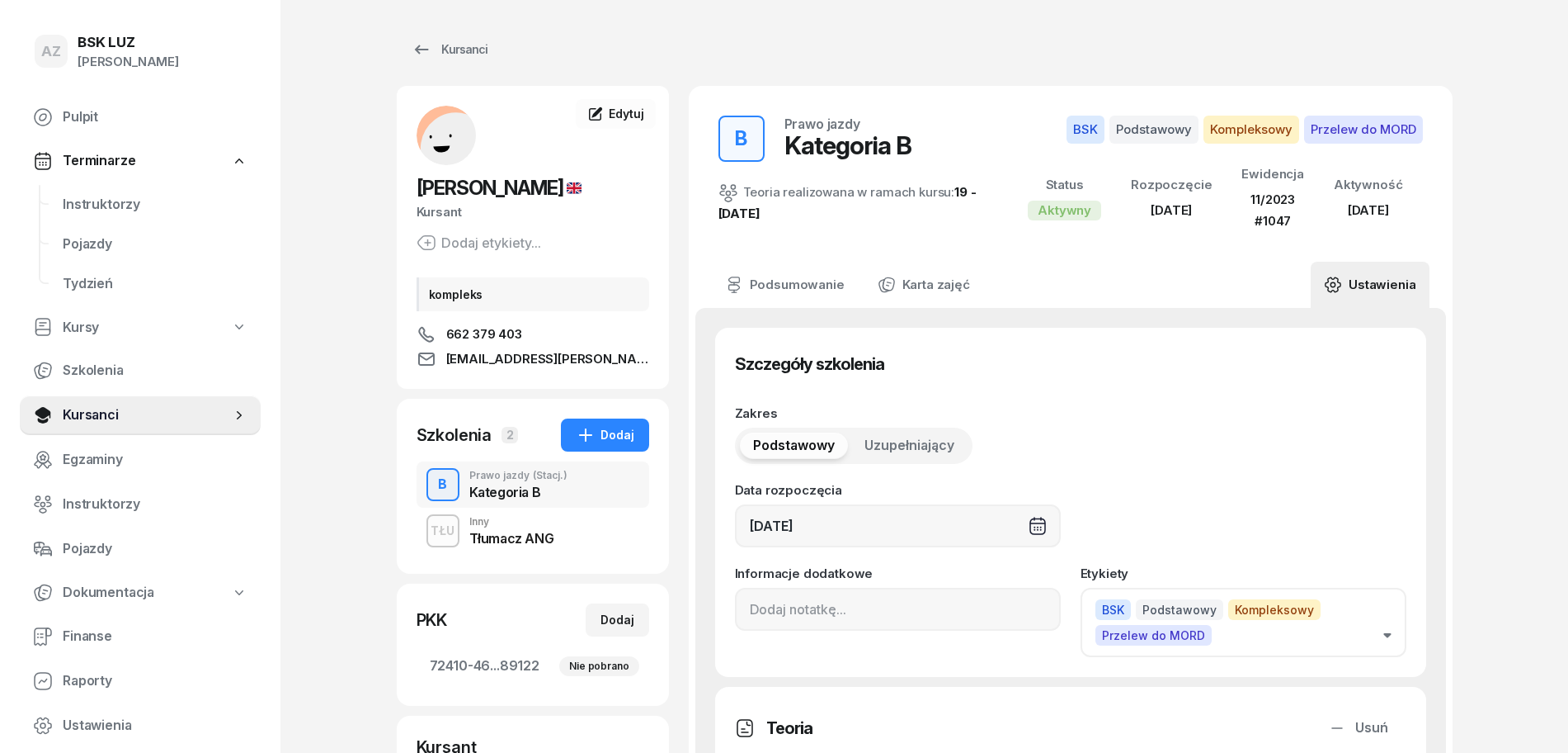
click at [1383, 632] on button "BSK Podstawowy Kompleksowy Przelew do MORD" at bounding box center [1243, 623] width 326 height 70
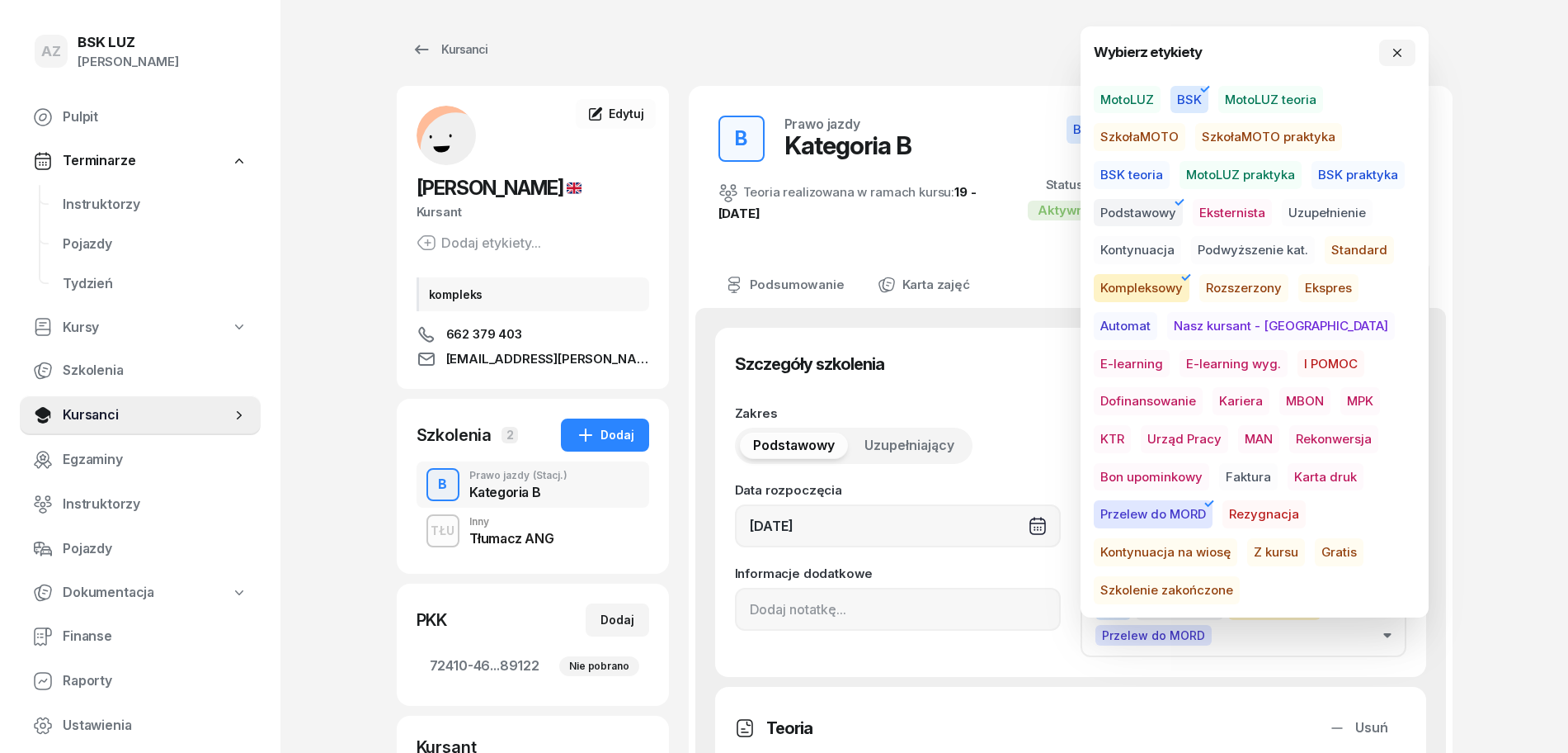
click at [1240, 576] on span "Szkolenie zakończone" at bounding box center [1167, 590] width 146 height 28
click at [1413, 43] on button "button" at bounding box center [1397, 53] width 37 height 27
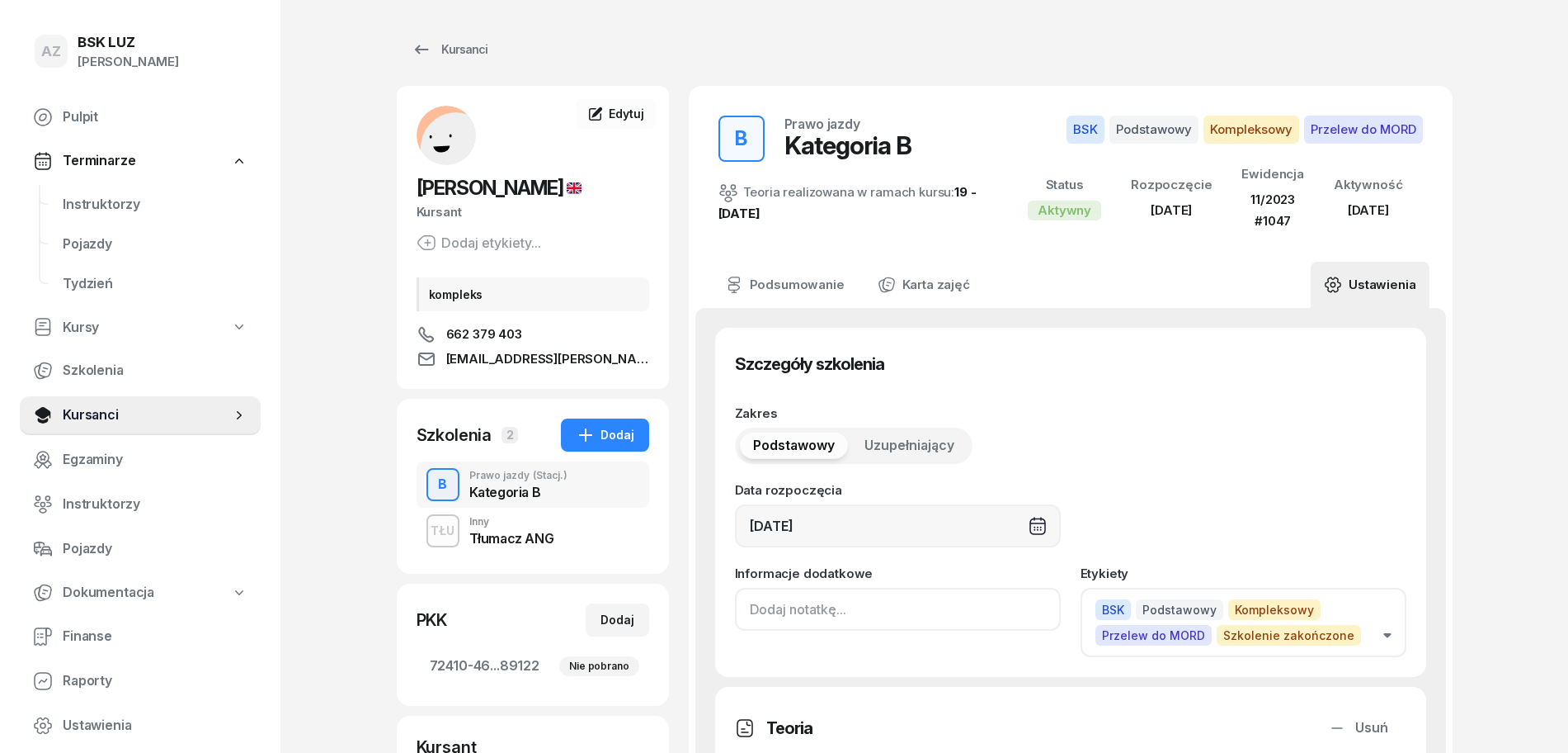
click at [751, 605] on input at bounding box center [898, 609] width 326 height 43
paste input "ZAŚW. NR"
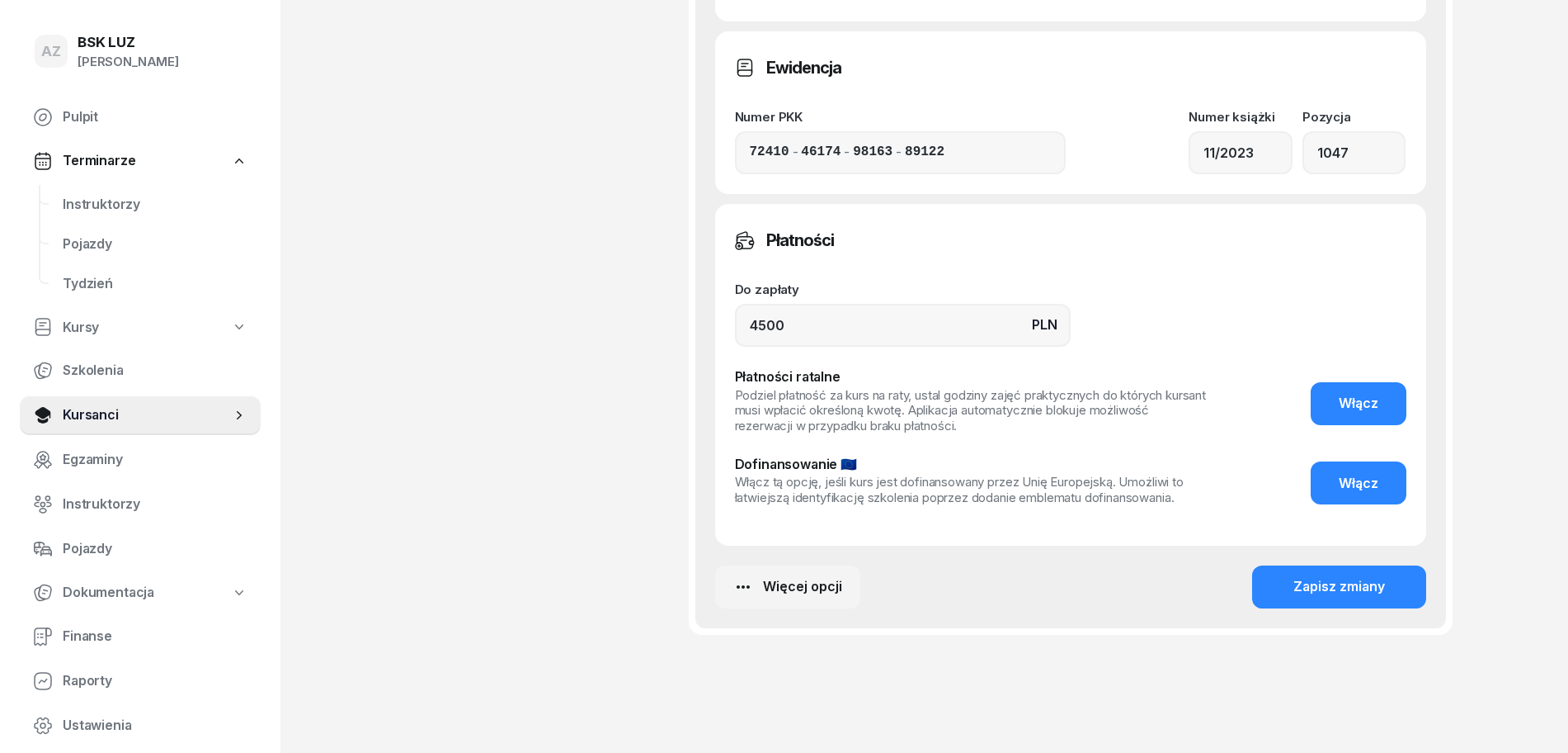
scroll to position [1290, 0]
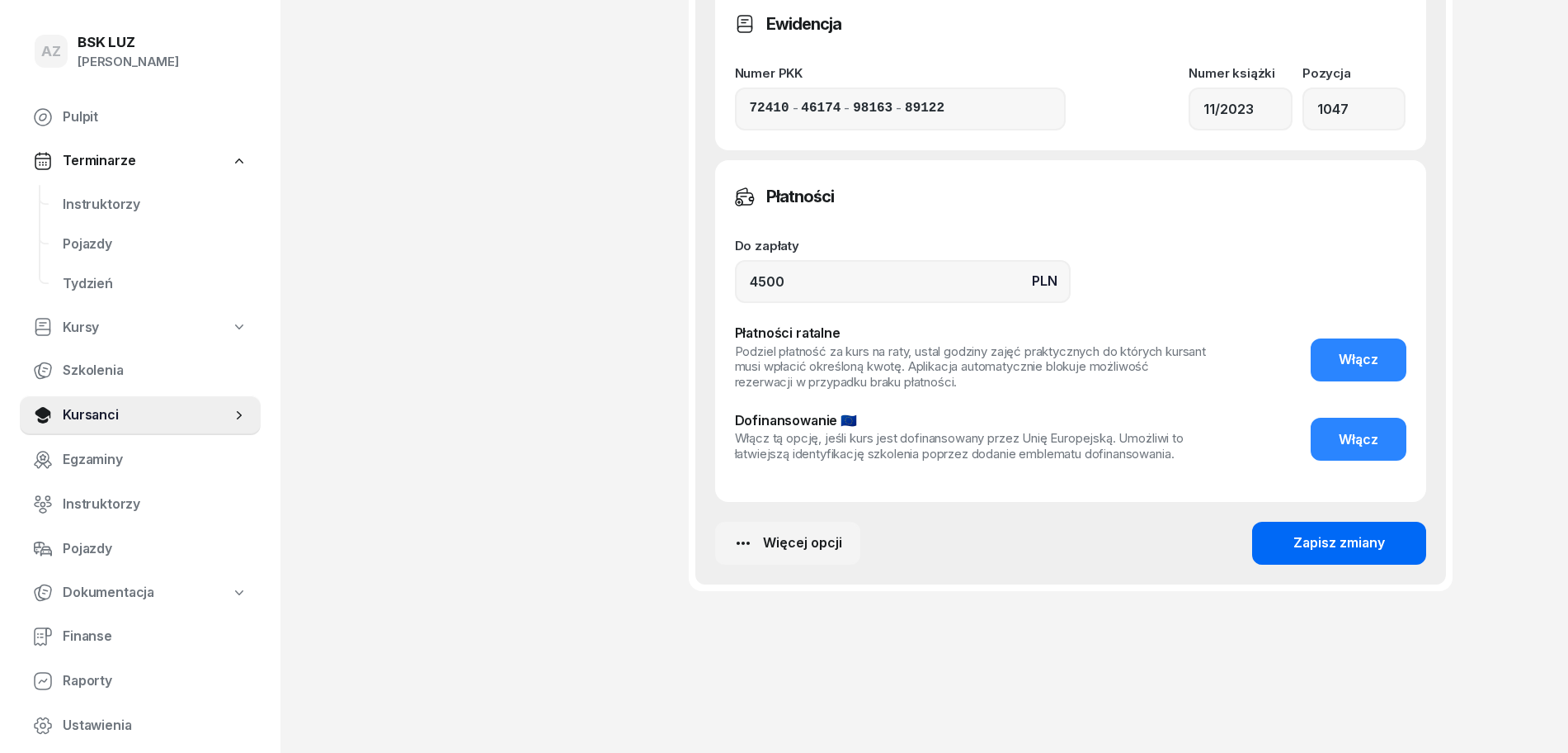
type input "ZAŚW. NR 361/2025"
click at [1346, 544] on div "Zapisz zmiany" at bounding box center [1340, 543] width 91 height 22
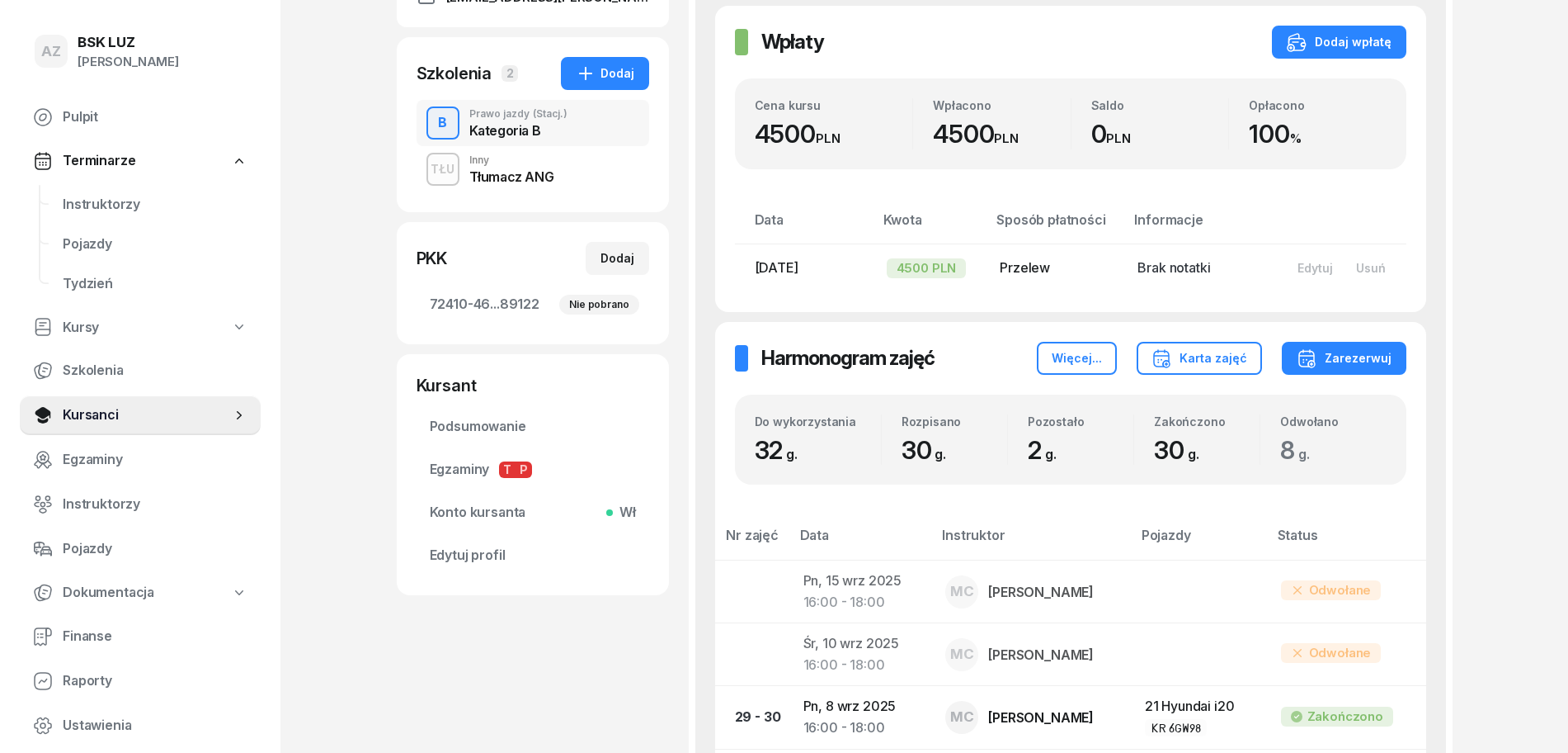
scroll to position [0, 0]
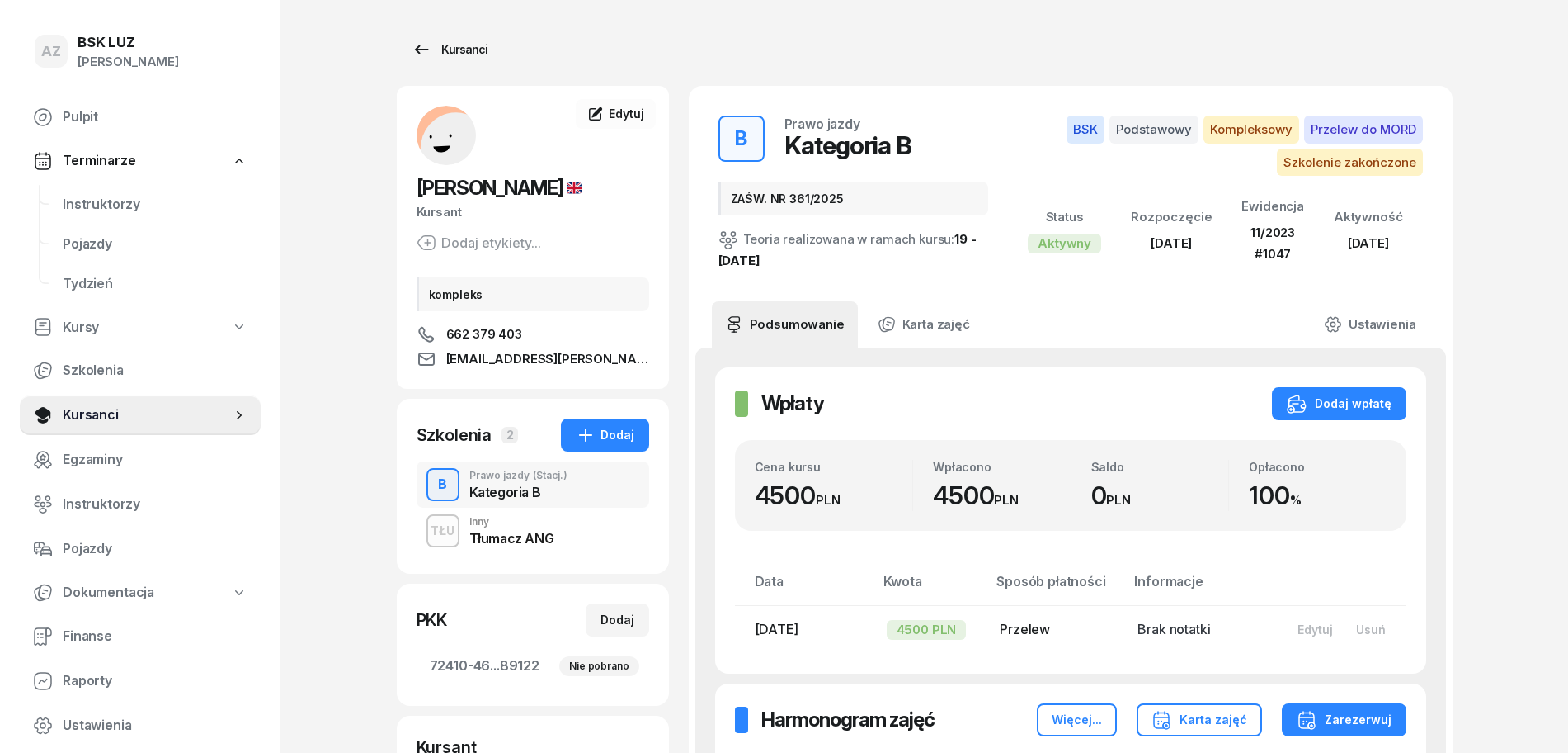
click at [466, 47] on div "Kursanci" at bounding box center [450, 50] width 75 height 20
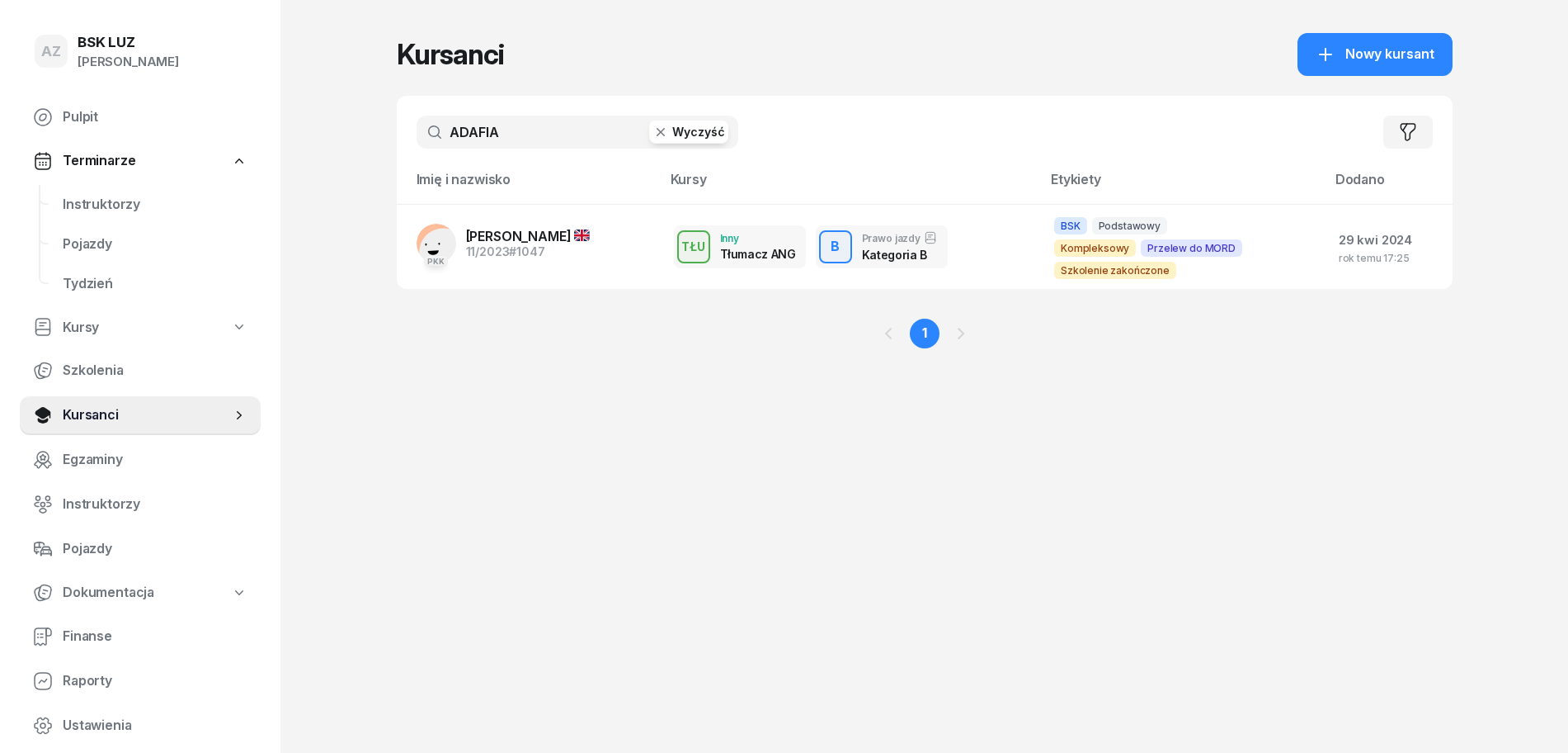
click at [677, 132] on button "Wyczyść" at bounding box center [689, 131] width 79 height 23
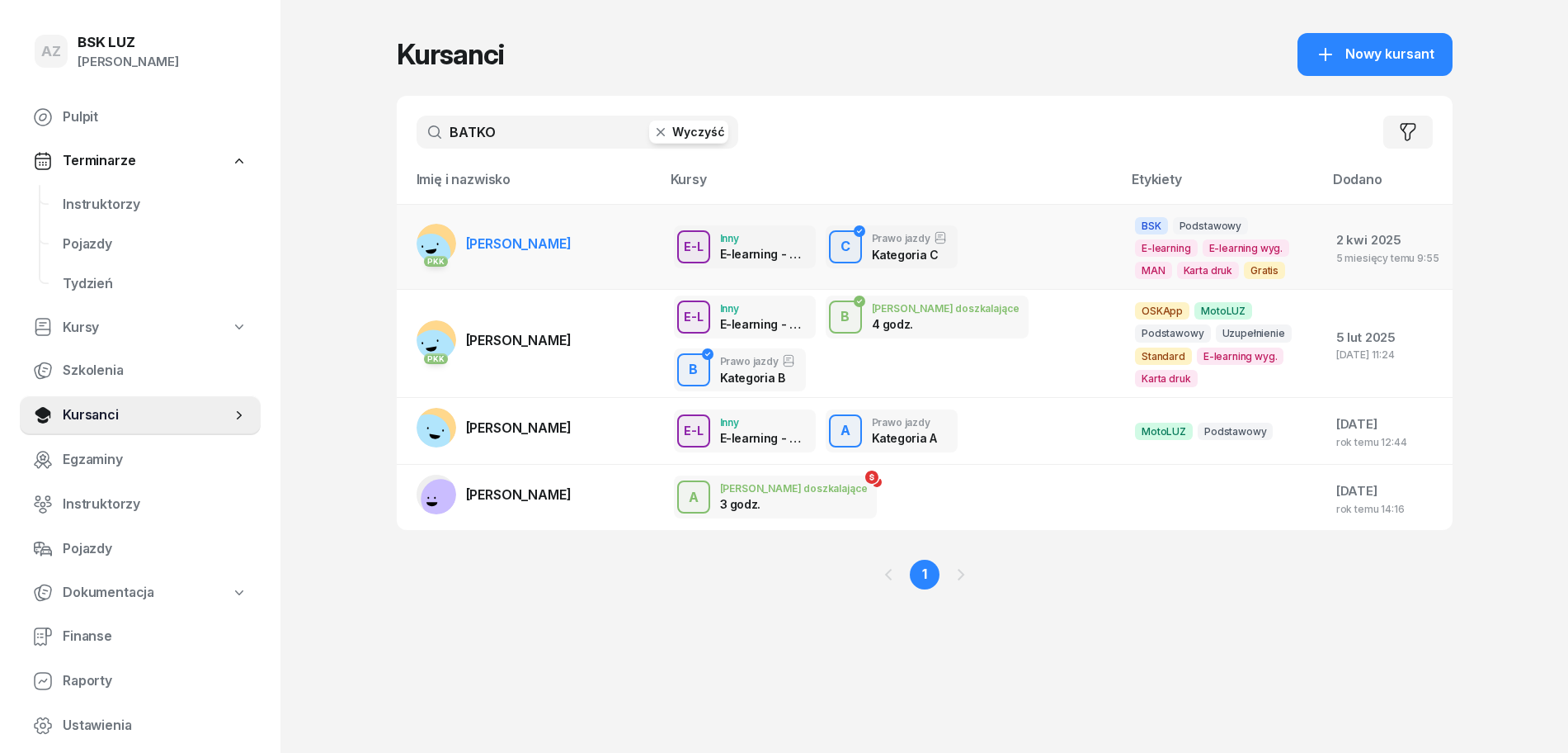
type input "BATKO"
click at [568, 247] on span "[PERSON_NAME]" at bounding box center [518, 243] width 105 height 17
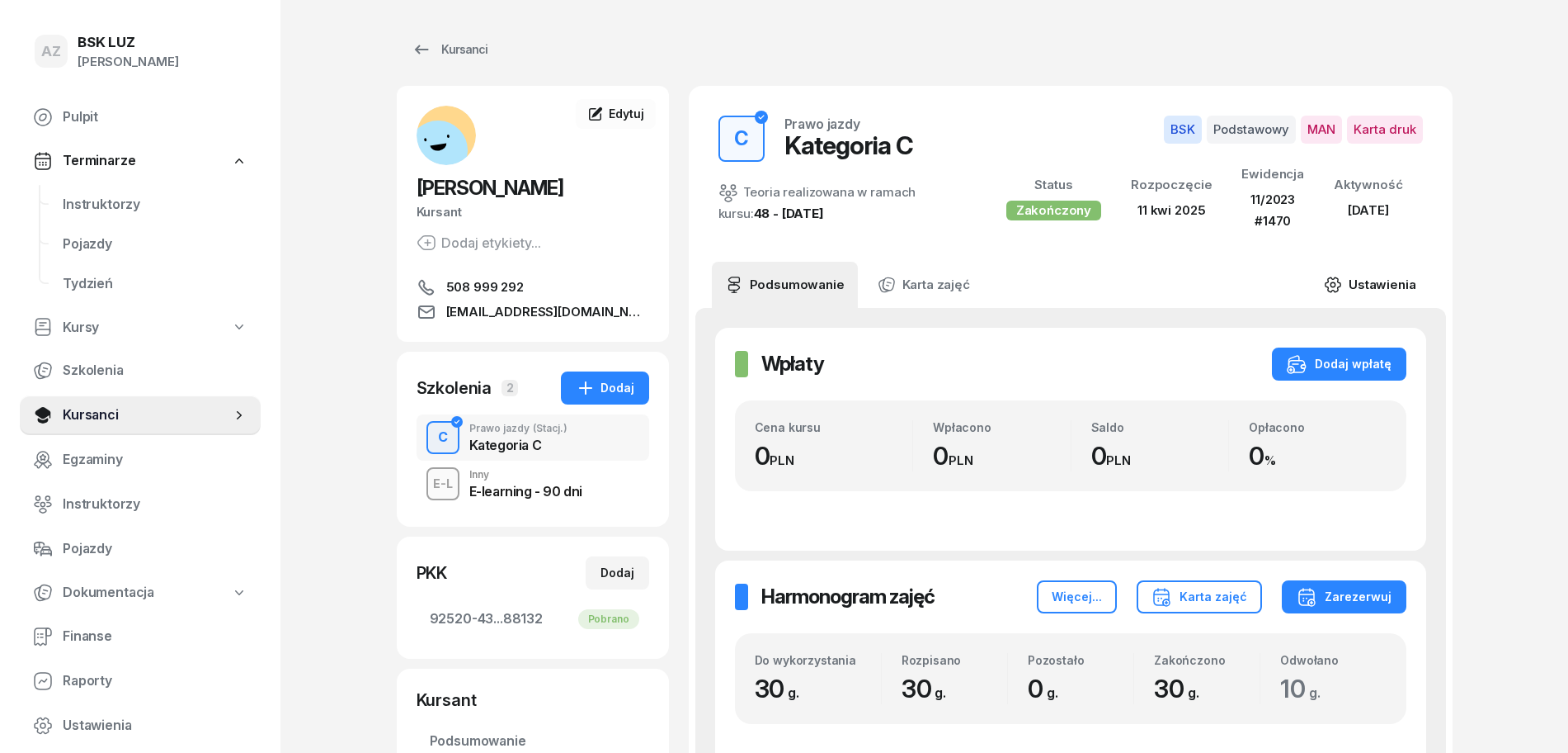
click at [1395, 281] on link "Ustawienia" at bounding box center [1369, 284] width 118 height 47
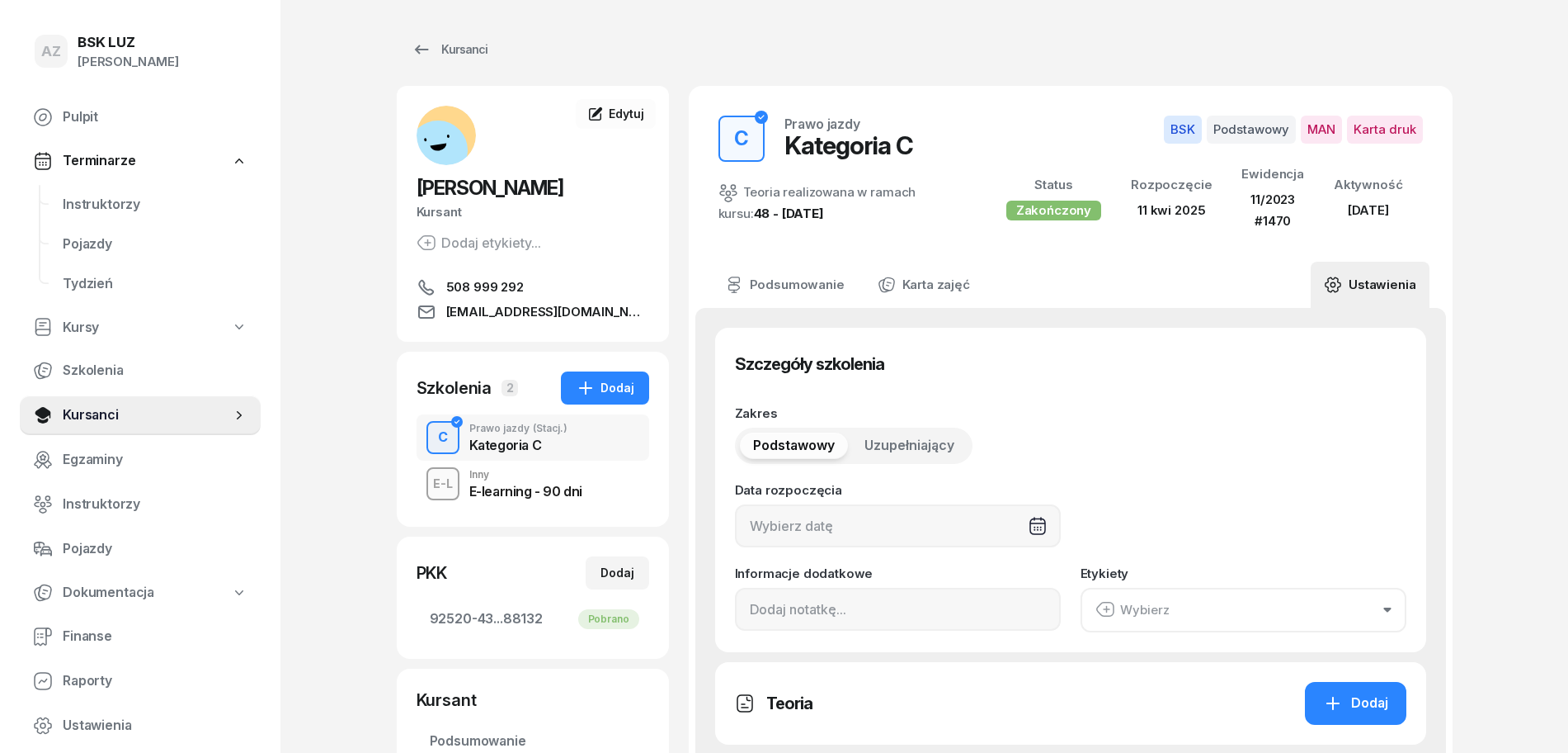
type input "[DATE]"
type input "92520"
type input "43077"
type input "71182"
type input "88132"
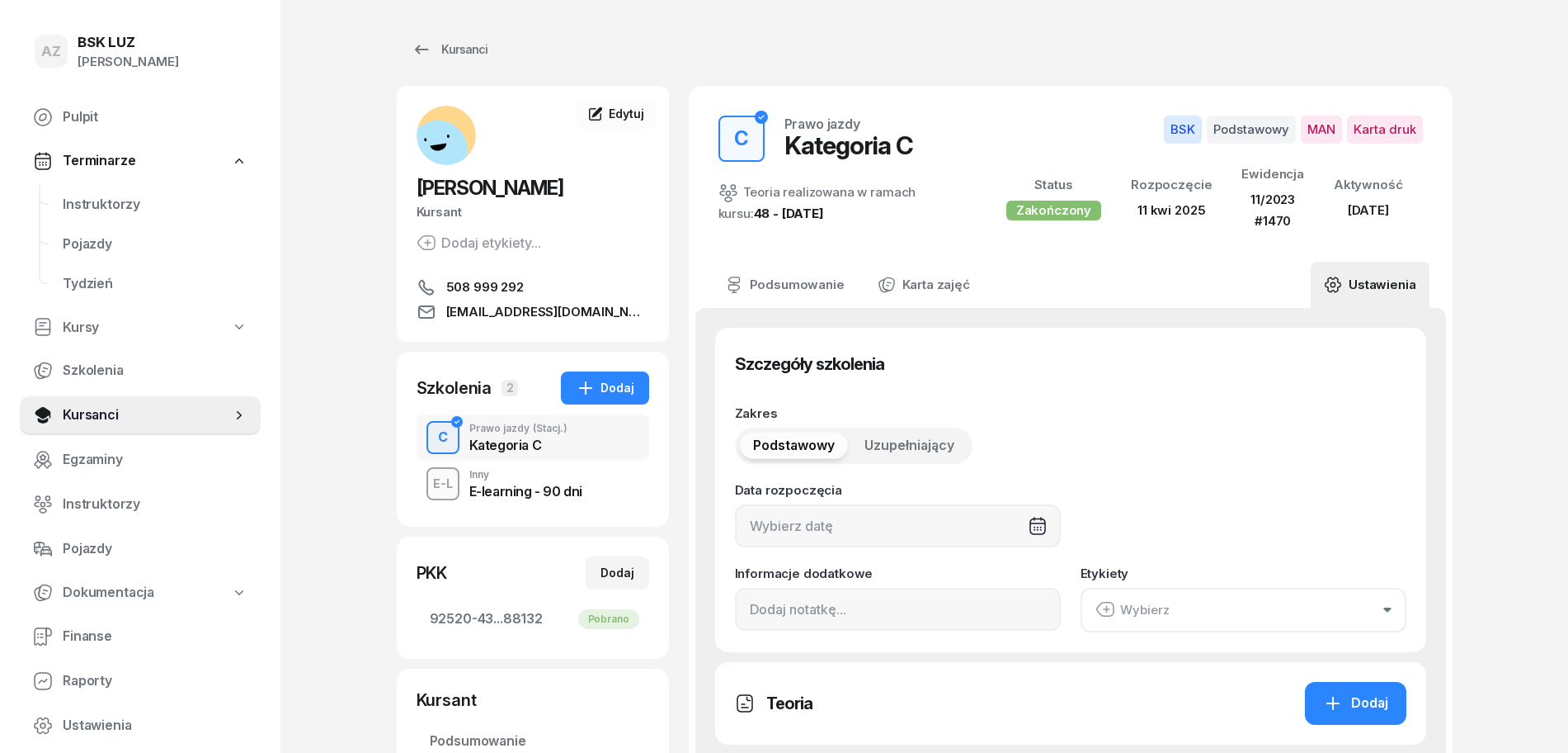
type input "11/2023"
type input "1470"
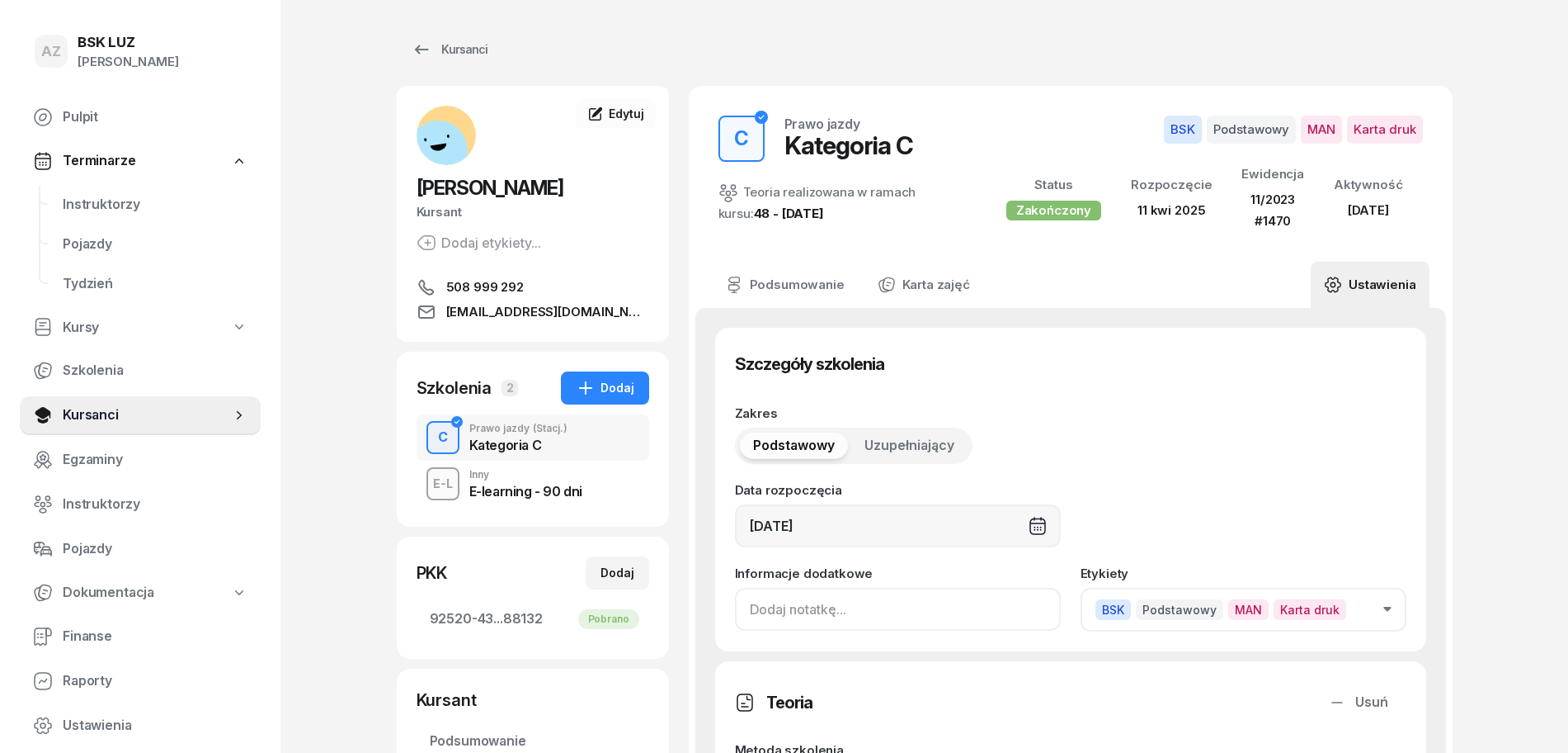
click at [744, 615] on input at bounding box center [898, 609] width 326 height 43
paste input "ZAŚW. NR"
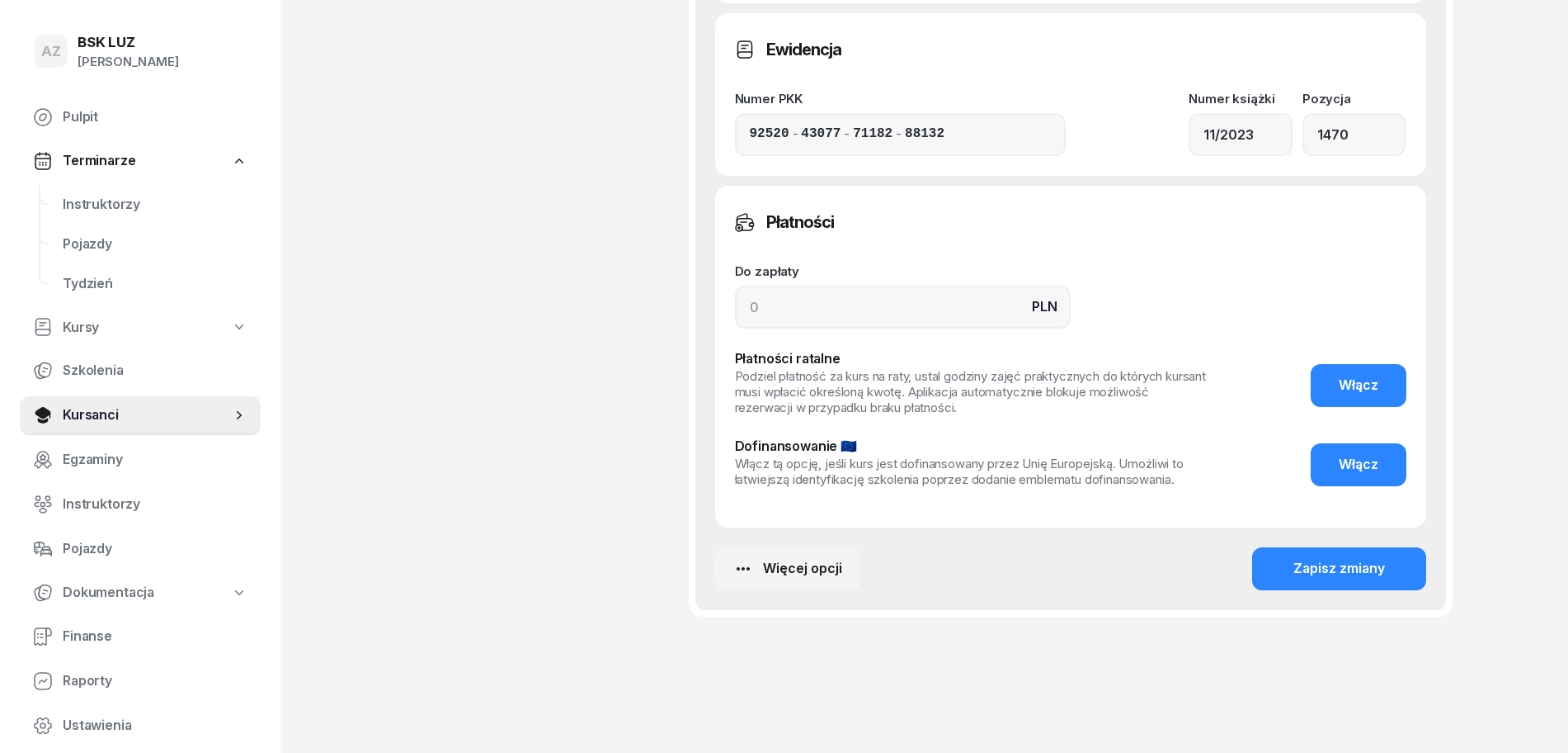
scroll to position [1265, 0]
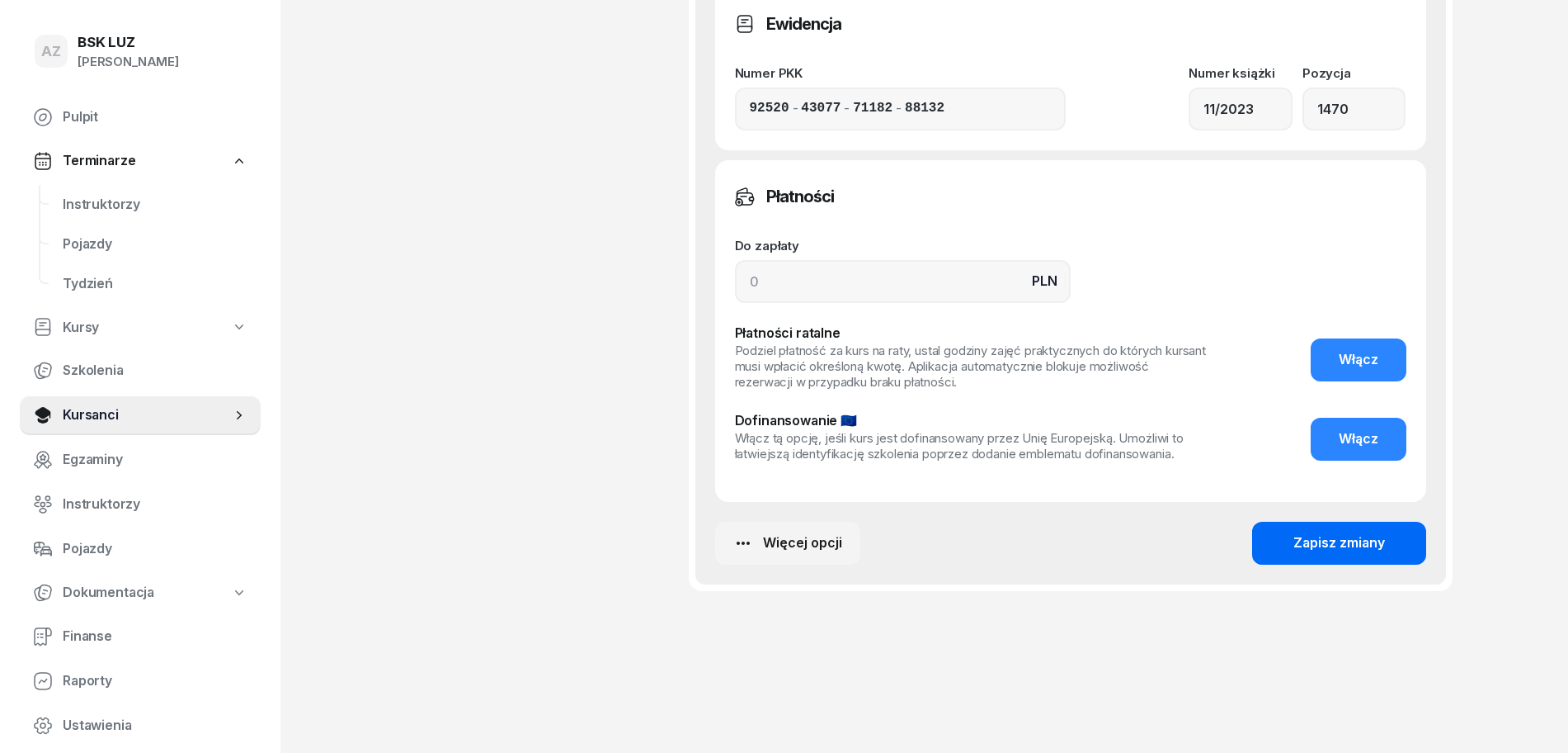
type input "ZAŚW. NR 351/2025"
click at [1360, 538] on div "Zapisz zmiany" at bounding box center [1340, 543] width 91 height 22
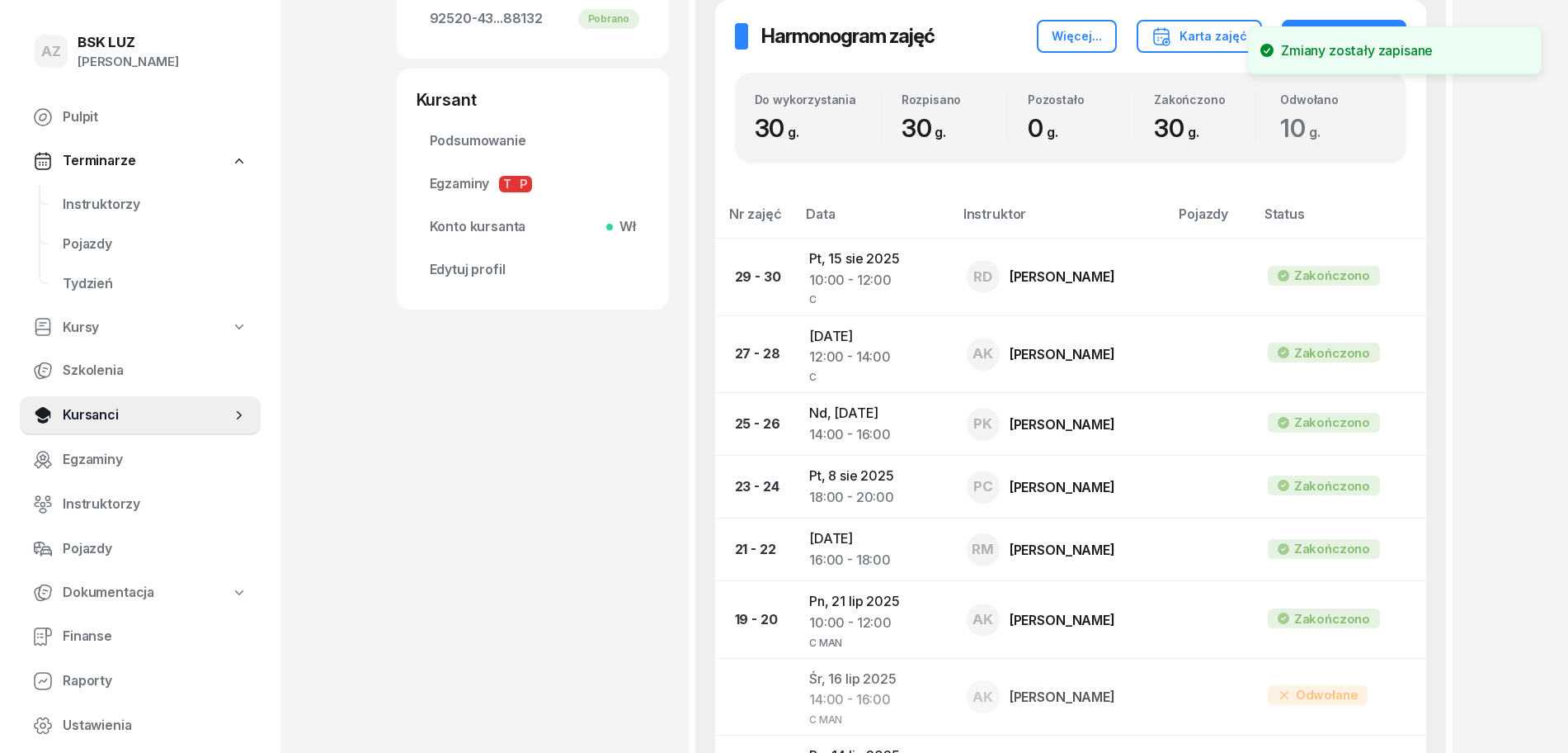
scroll to position [0, 0]
